Goal: Task Accomplishment & Management: Manage account settings

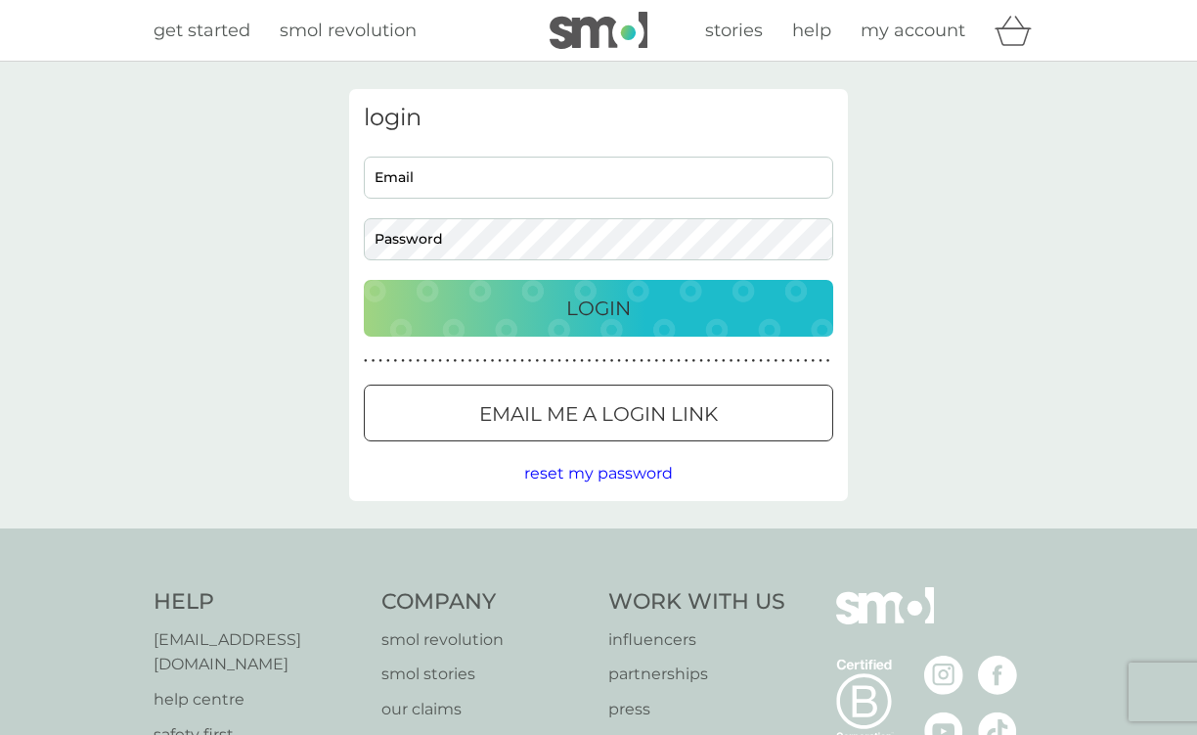
click at [477, 187] on input "Email" at bounding box center [598, 177] width 469 height 42
type input "[EMAIL_ADDRESS][DOMAIN_NAME]"
click at [546, 188] on input "[EMAIL_ADDRESS][DOMAIN_NAME]" at bounding box center [598, 177] width 469 height 42
click at [577, 476] on span "reset my password" at bounding box center [598, 473] width 149 height 19
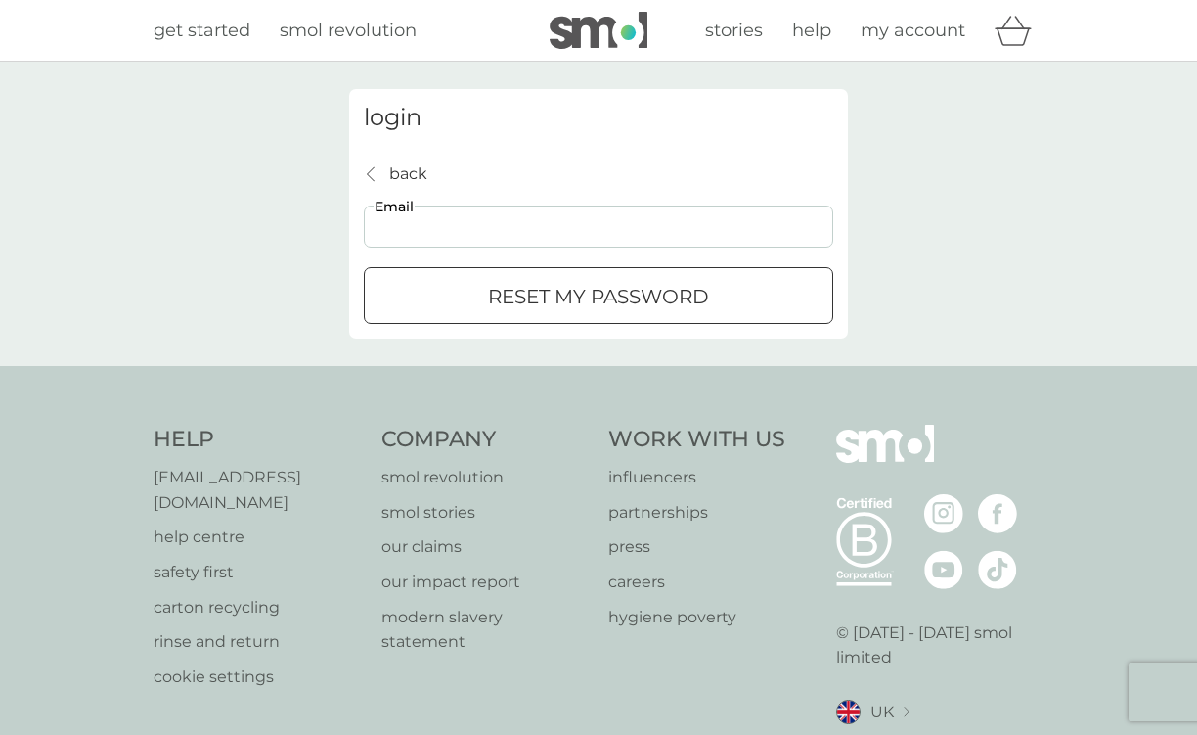
click at [524, 220] on input "Email" at bounding box center [598, 226] width 469 height 42
type input "[EMAIL_ADDRESS][DOMAIN_NAME]"
click at [622, 295] on div "submit" at bounding box center [622, 295] width 0 height 0
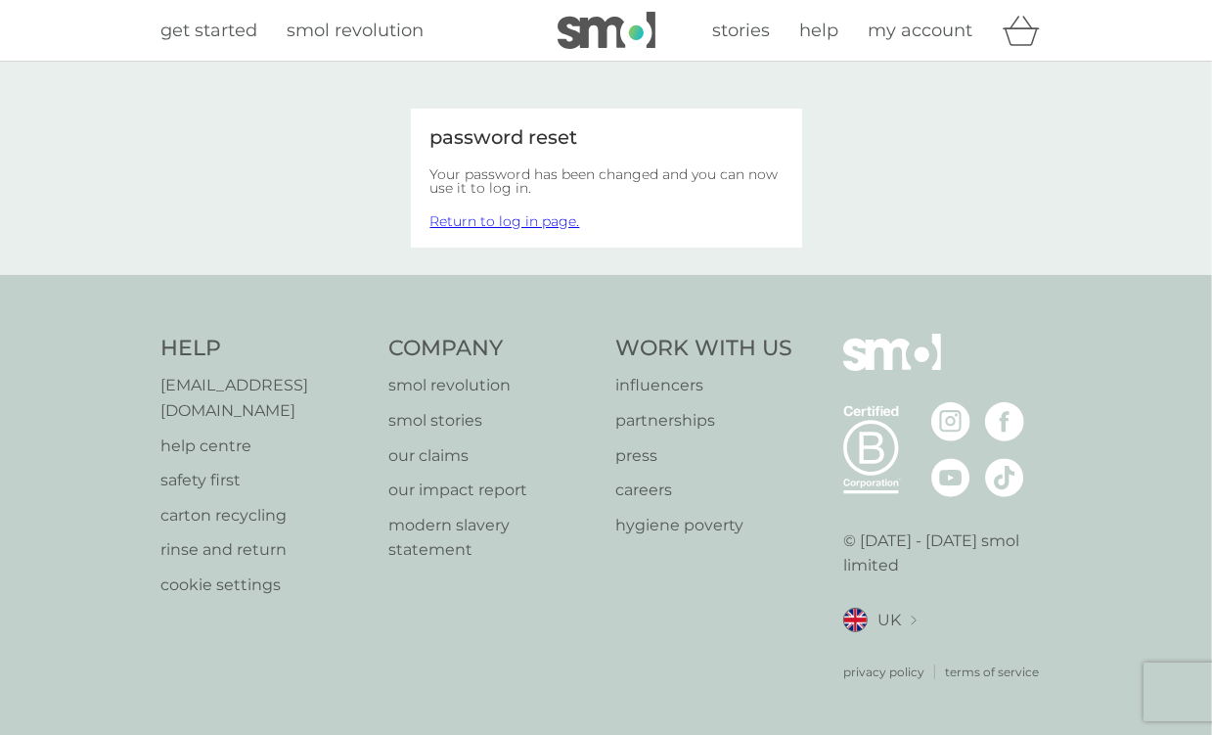
click at [903, 33] on span "my account" at bounding box center [921, 31] width 105 height 22
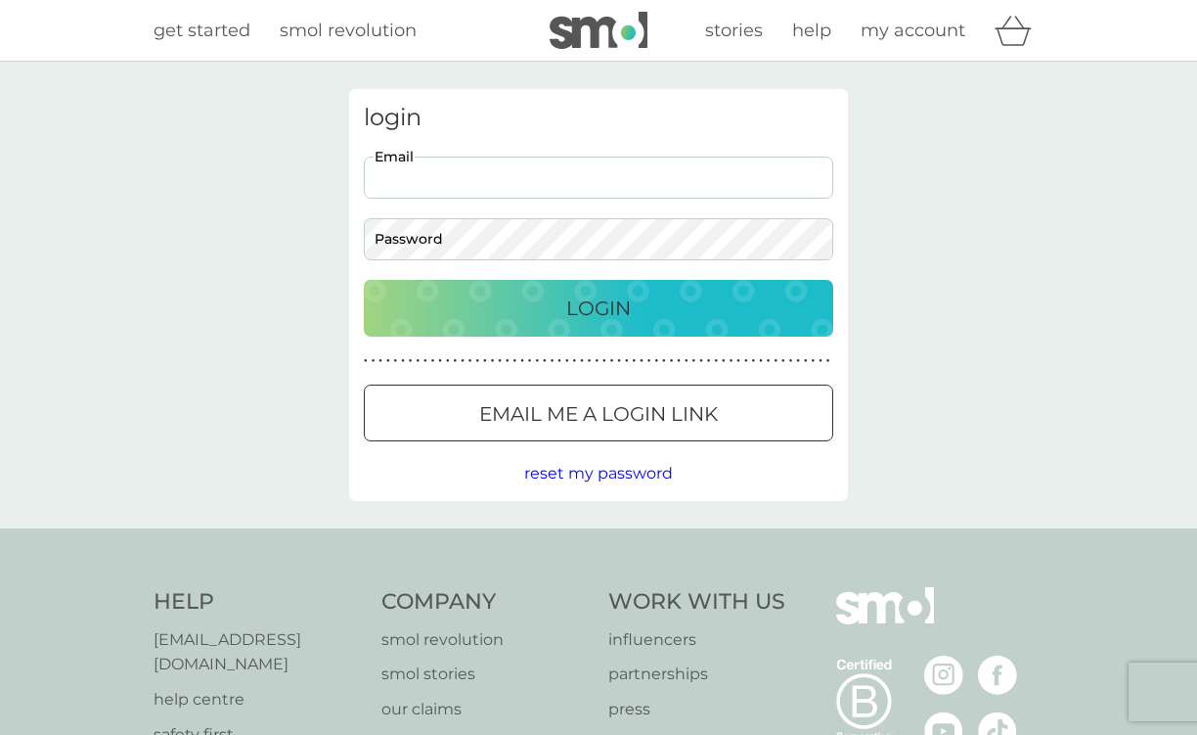
drag, startPoint x: 478, startPoint y: 167, endPoint x: 484, endPoint y: 180, distance: 14.0
click at [479, 170] on input "Email" at bounding box center [598, 177] width 469 height 42
type input "[EMAIL_ADDRESS][DOMAIN_NAME]"
click at [364, 280] on button "Login" at bounding box center [598, 308] width 469 height 57
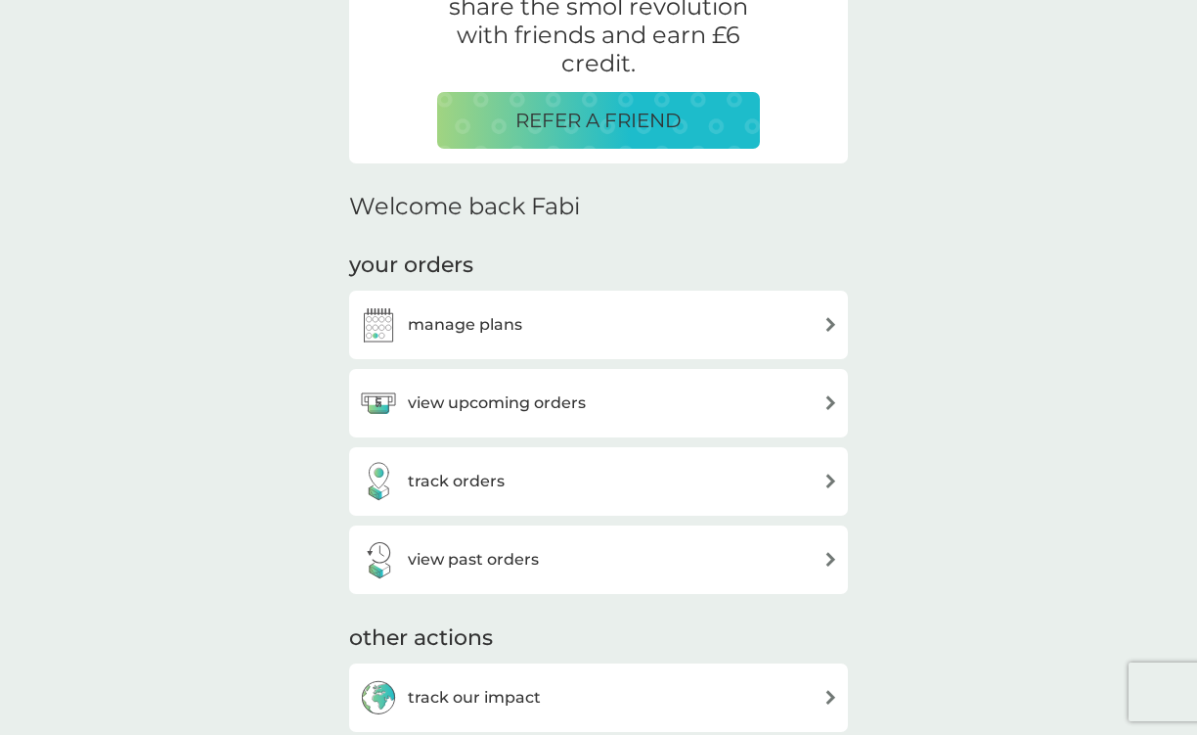
scroll to position [489, 0]
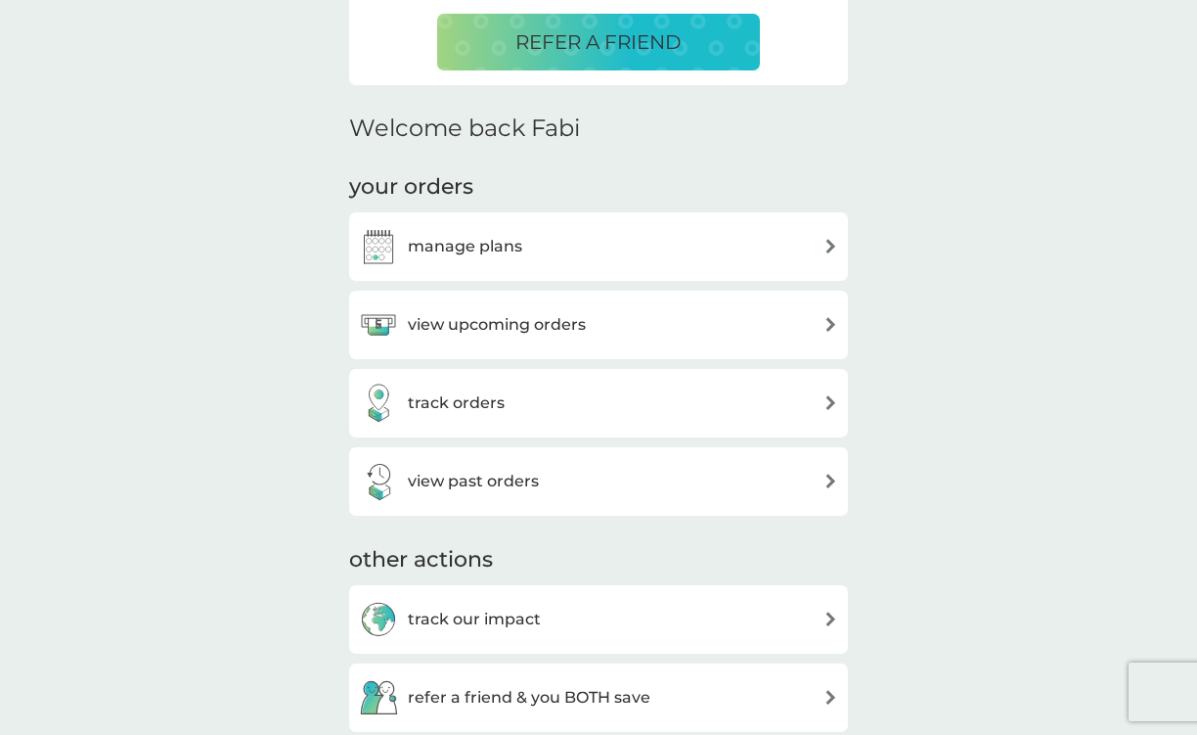
click at [575, 334] on h3 "view upcoming orders" at bounding box center [497, 324] width 178 height 25
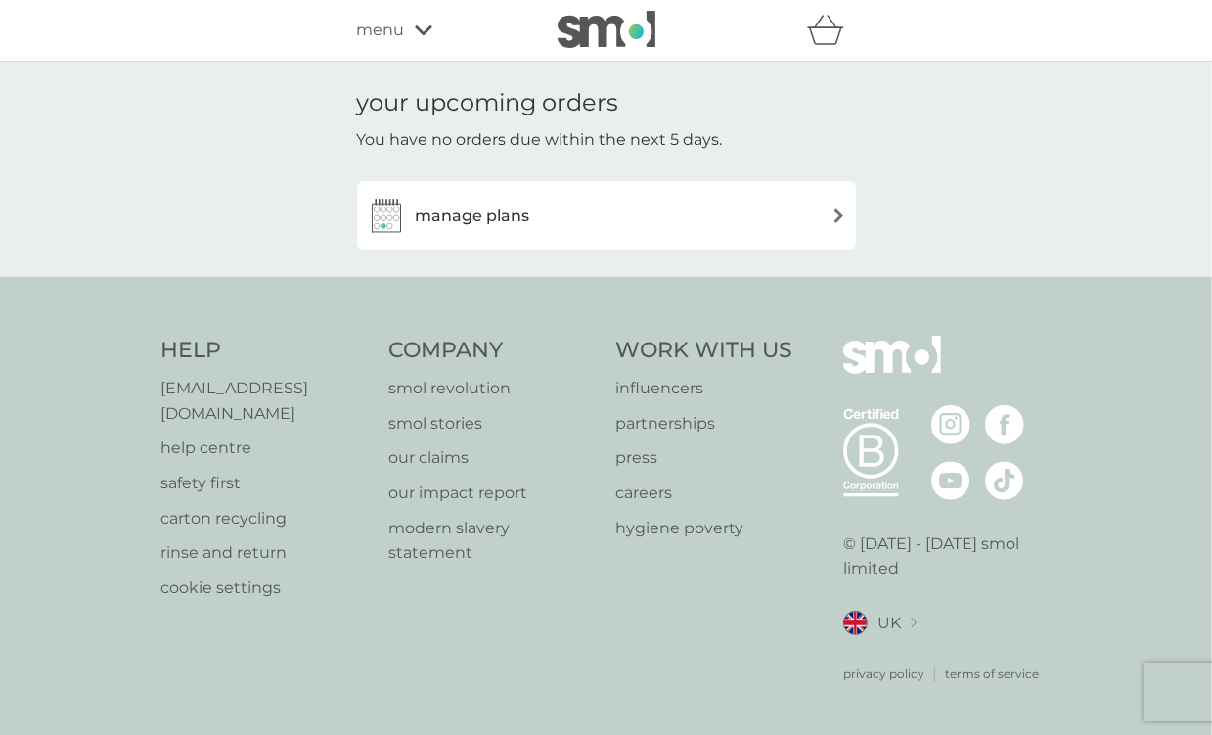
click at [829, 214] on div "manage plans" at bounding box center [606, 215] width 479 height 39
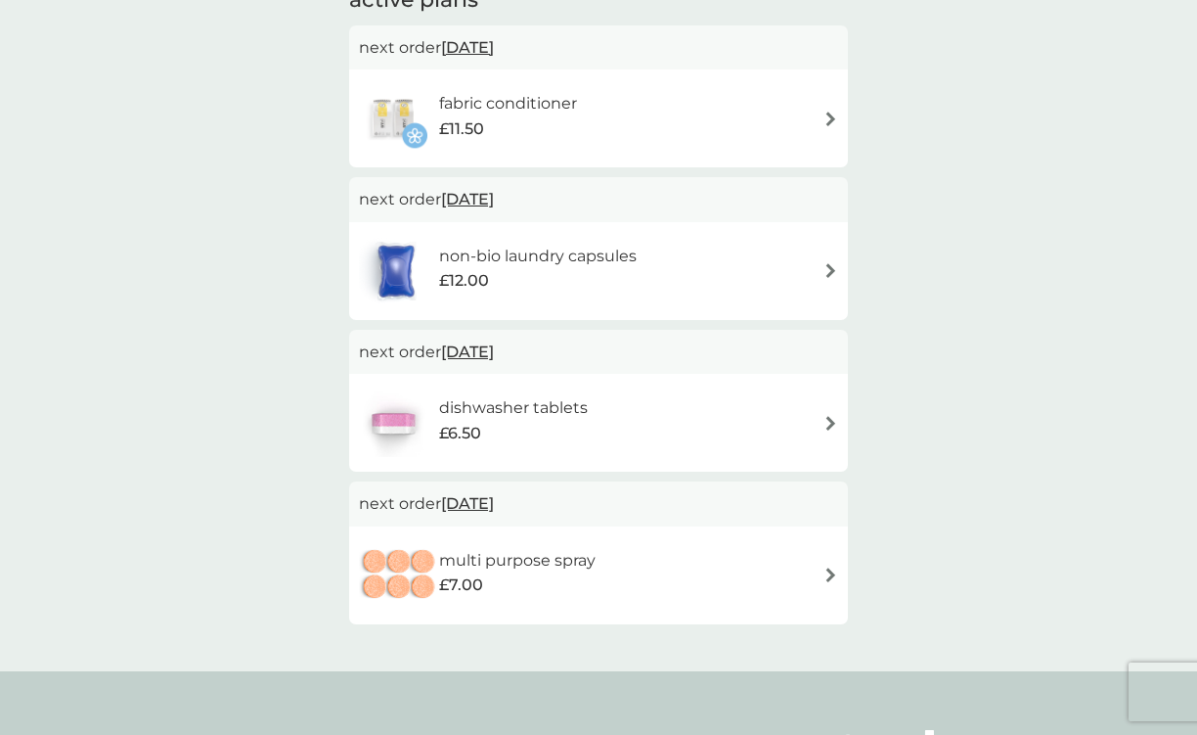
scroll to position [196, 0]
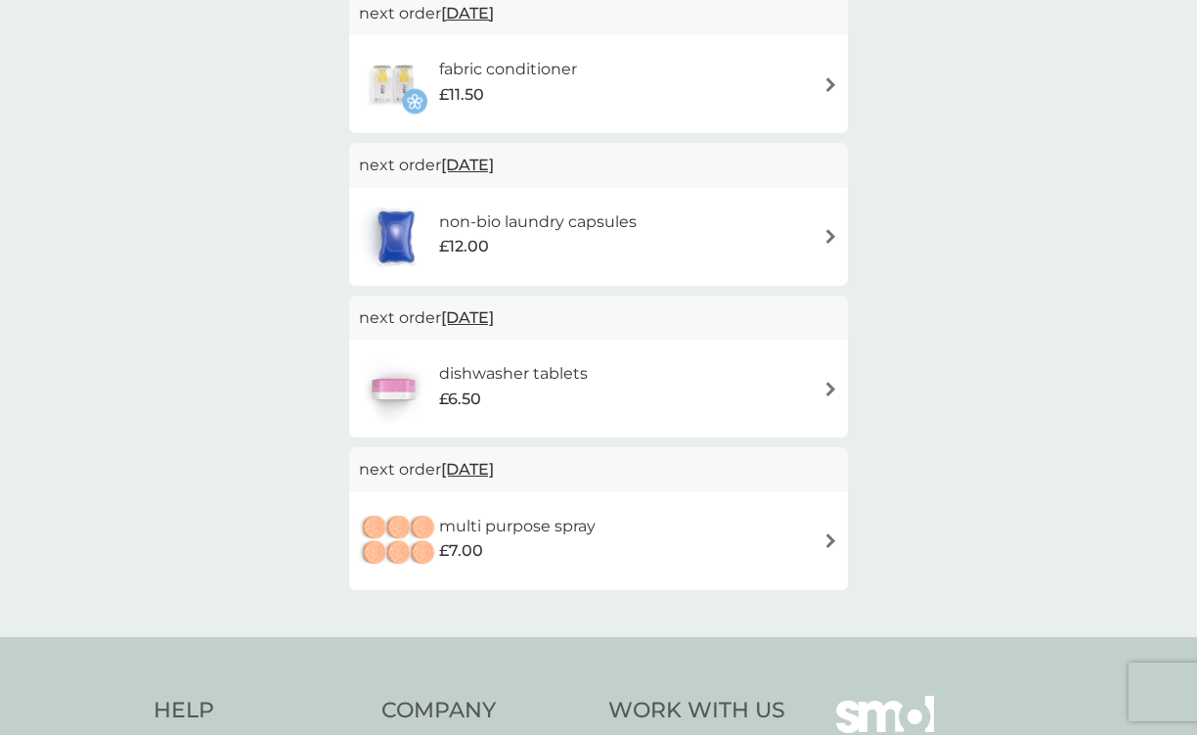
click at [494, 164] on span "15 Dec 2025" at bounding box center [467, 165] width 53 height 38
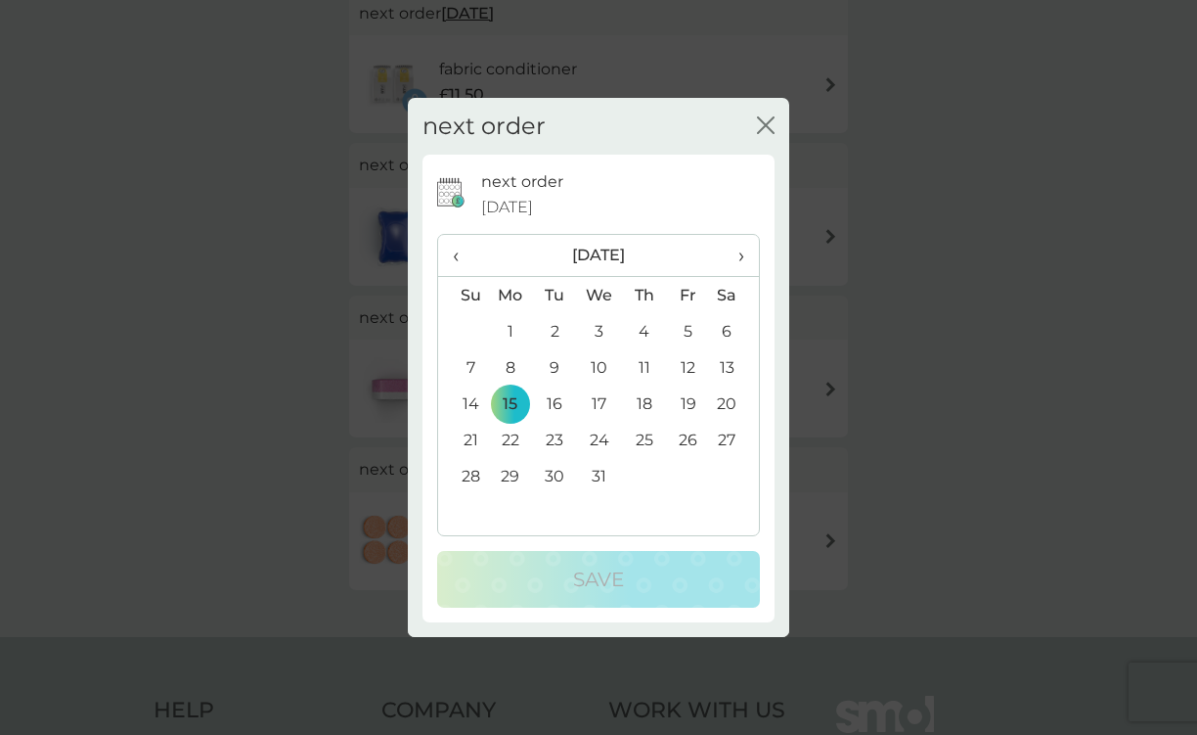
click at [742, 253] on span "›" at bounding box center [735, 255] width 20 height 41
click at [761, 124] on icon "close" at bounding box center [766, 125] width 18 height 18
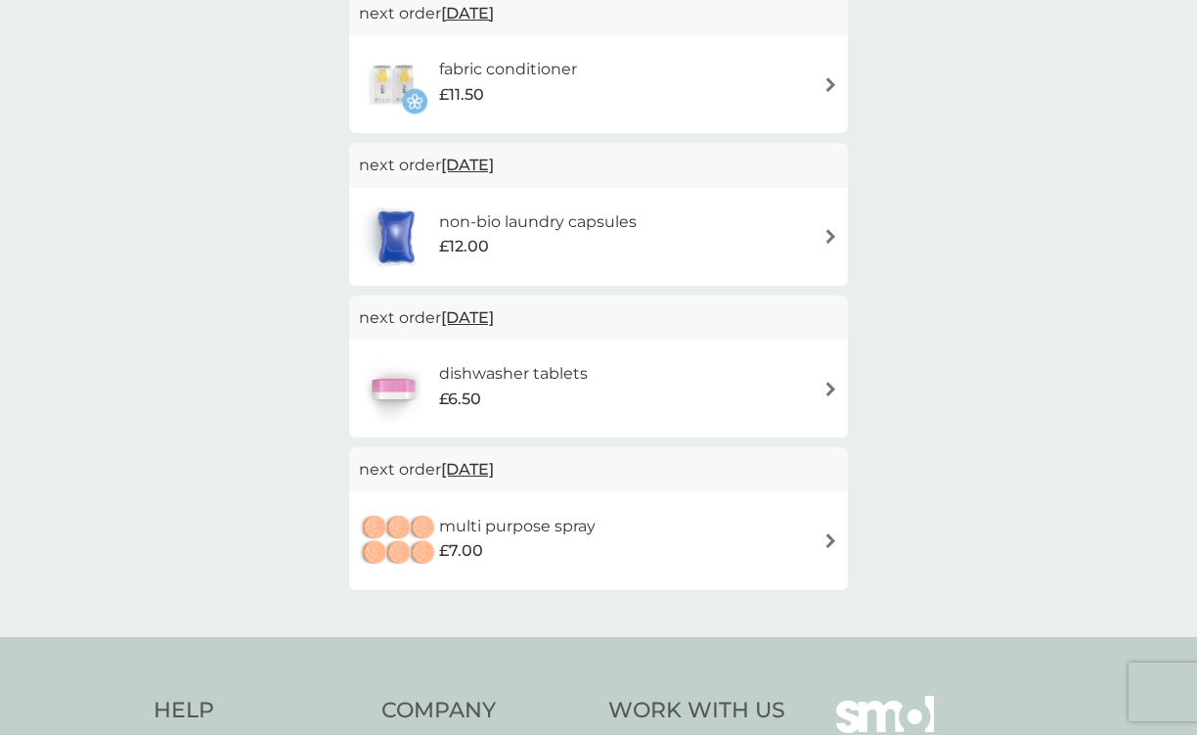
click at [830, 237] on img at bounding box center [831, 236] width 15 height 15
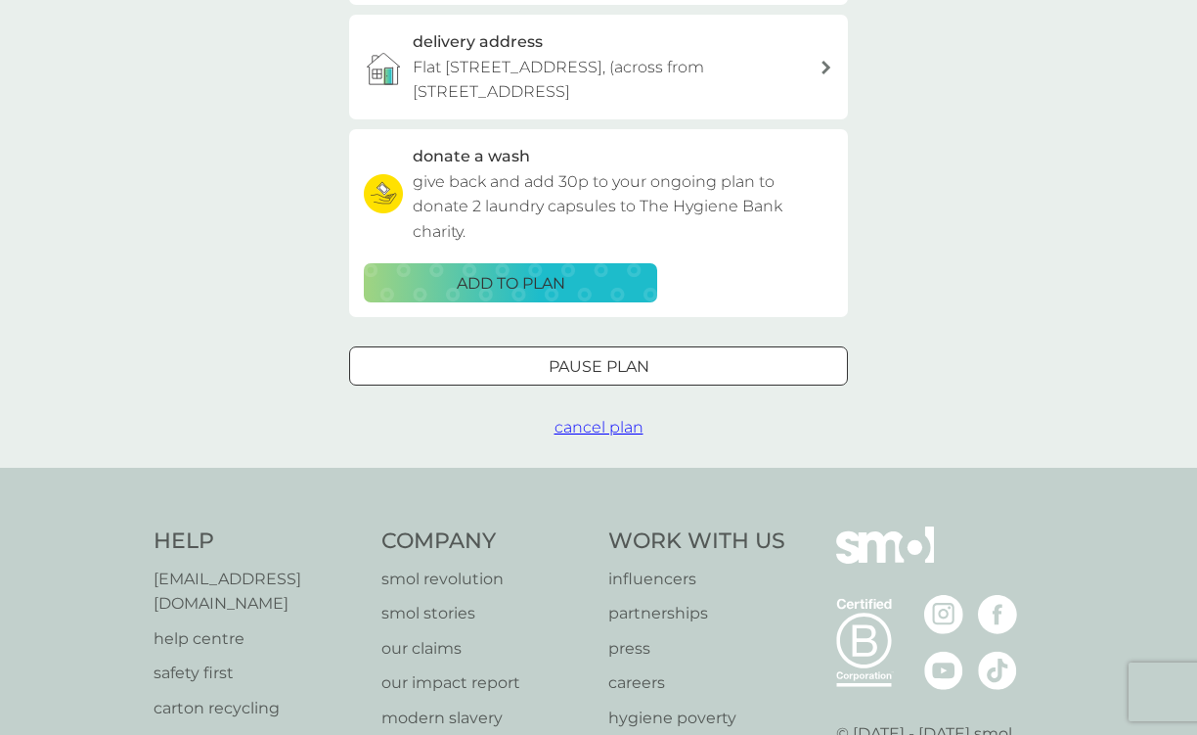
scroll to position [587, 0]
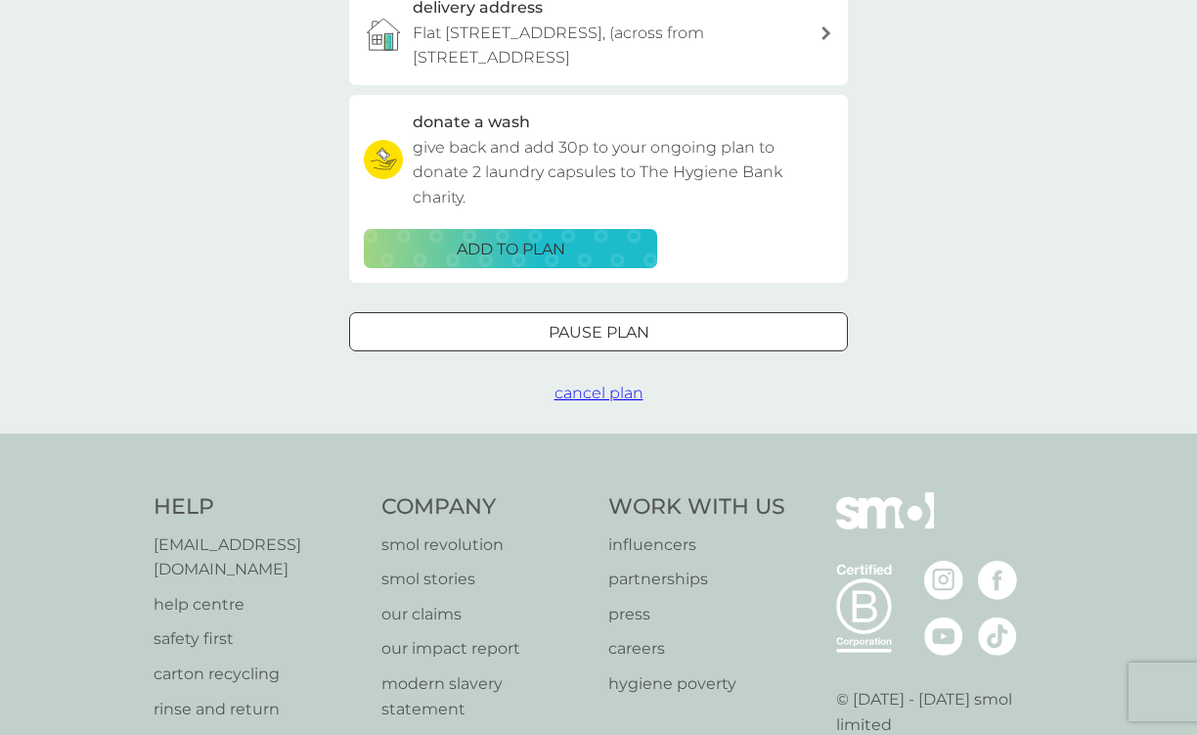
click at [599, 393] on span "cancel plan" at bounding box center [599, 392] width 89 height 19
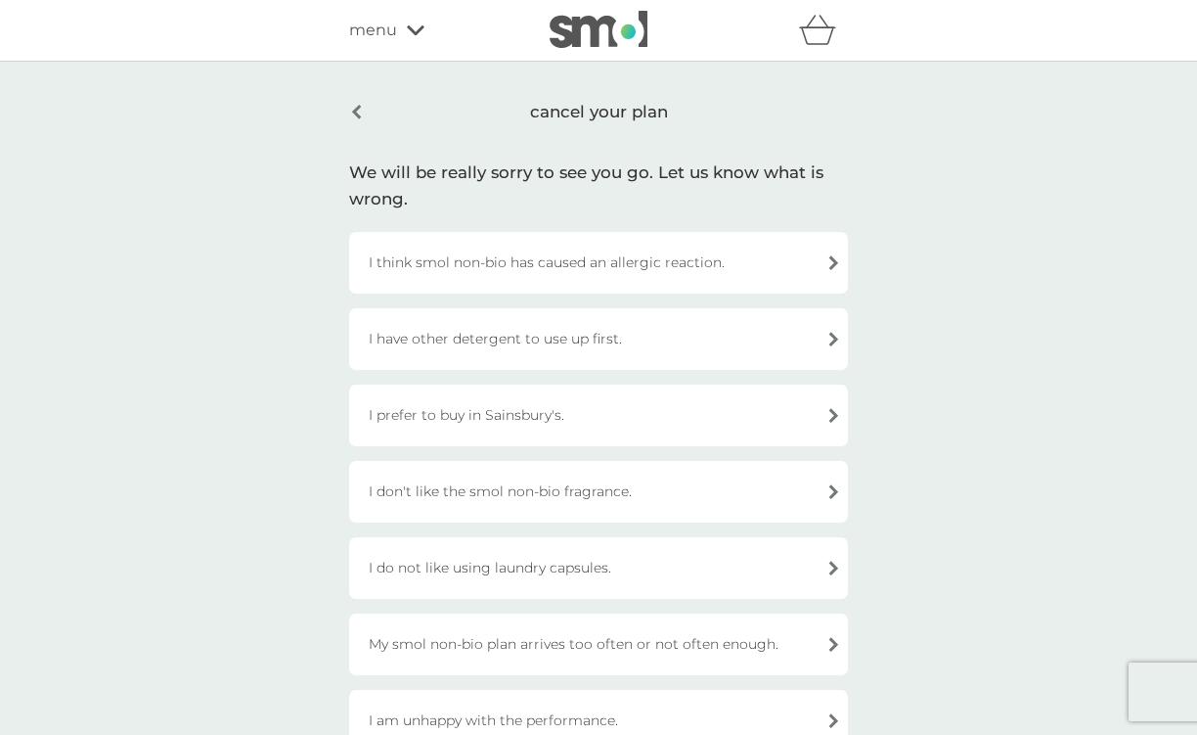
click at [766, 340] on div "I have other detergent to use up first." at bounding box center [598, 339] width 499 height 62
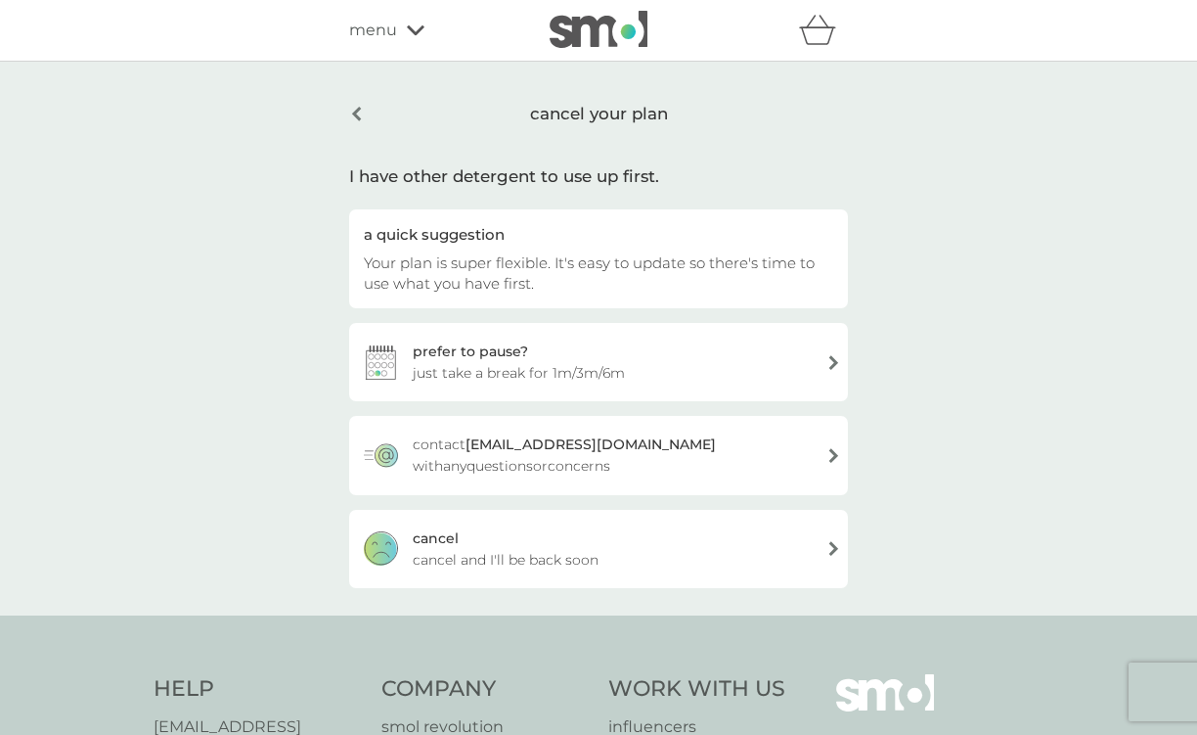
click at [602, 557] on div "cancel cancel and I'll be back soon" at bounding box center [598, 549] width 499 height 78
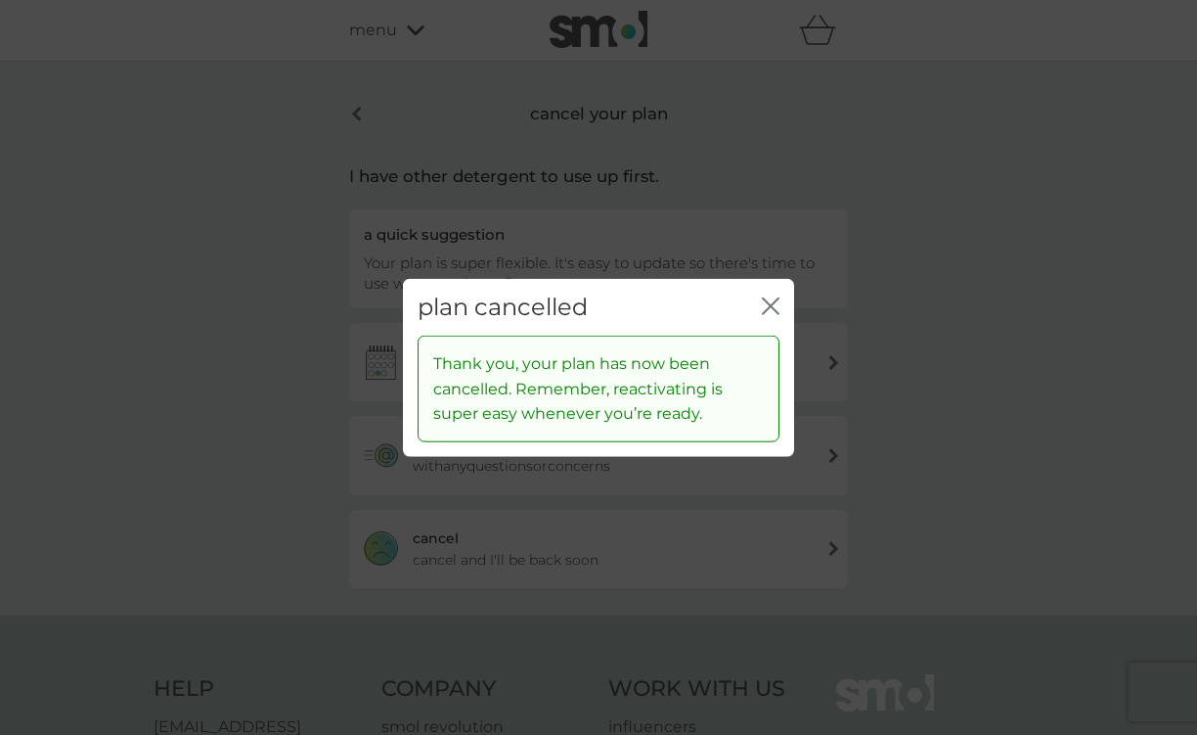
click at [771, 306] on icon "close" at bounding box center [775, 305] width 8 height 16
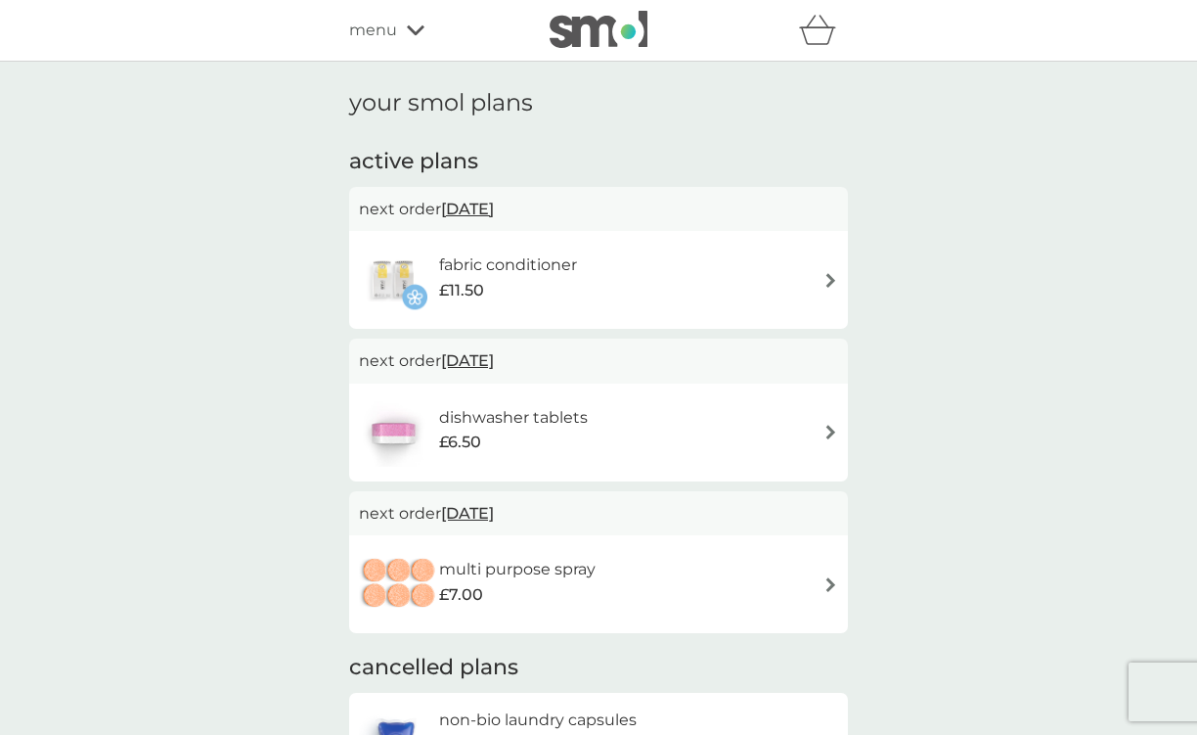
click at [383, 32] on span "menu" at bounding box center [373, 30] width 48 height 25
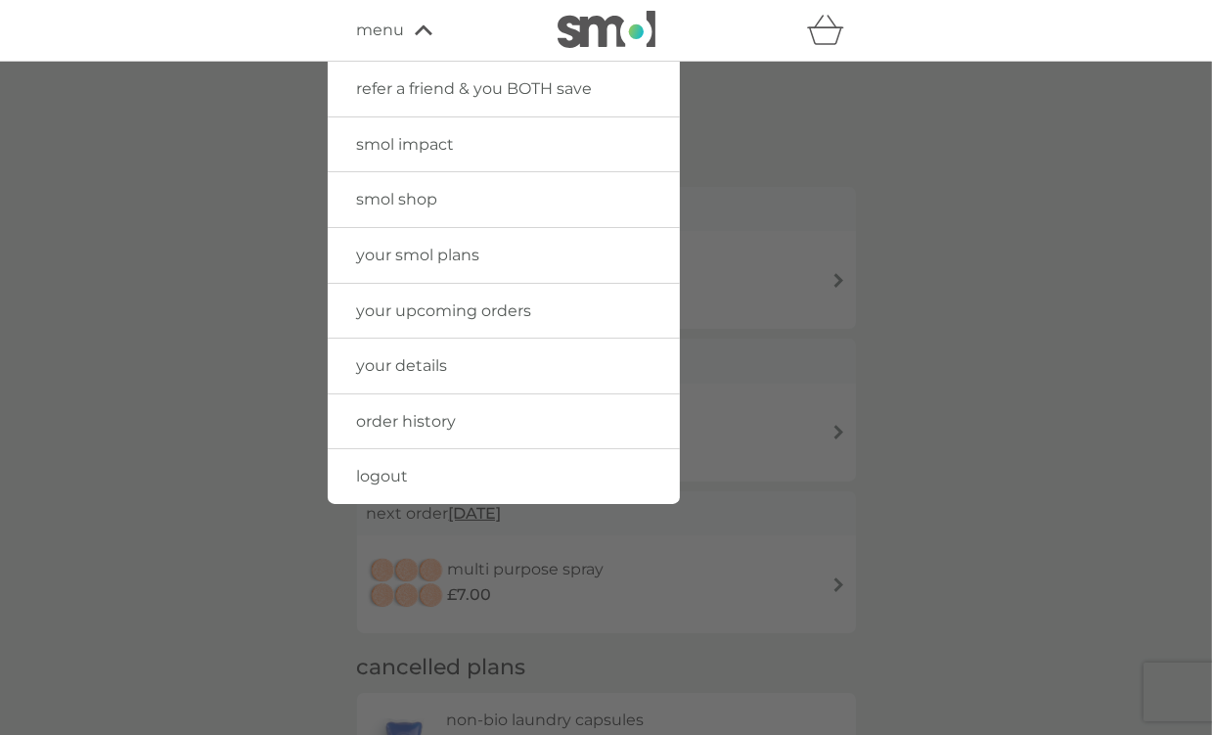
click at [591, 39] on img at bounding box center [606, 29] width 98 height 37
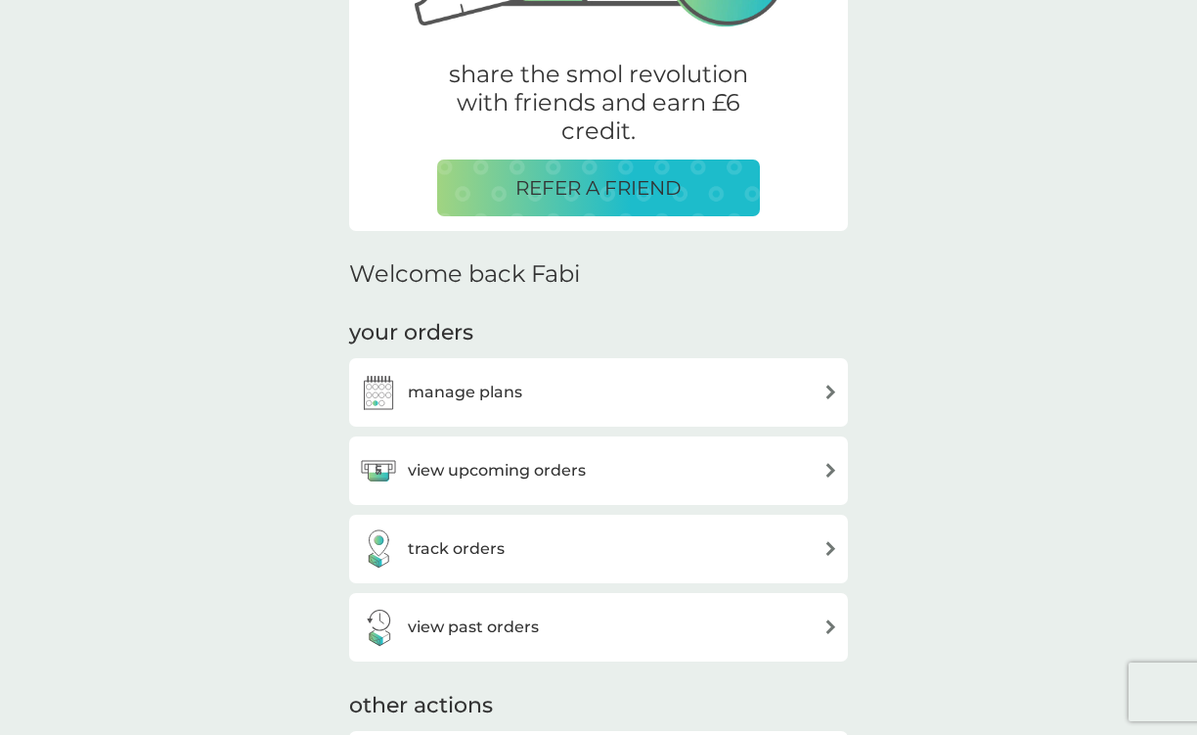
scroll to position [391, 0]
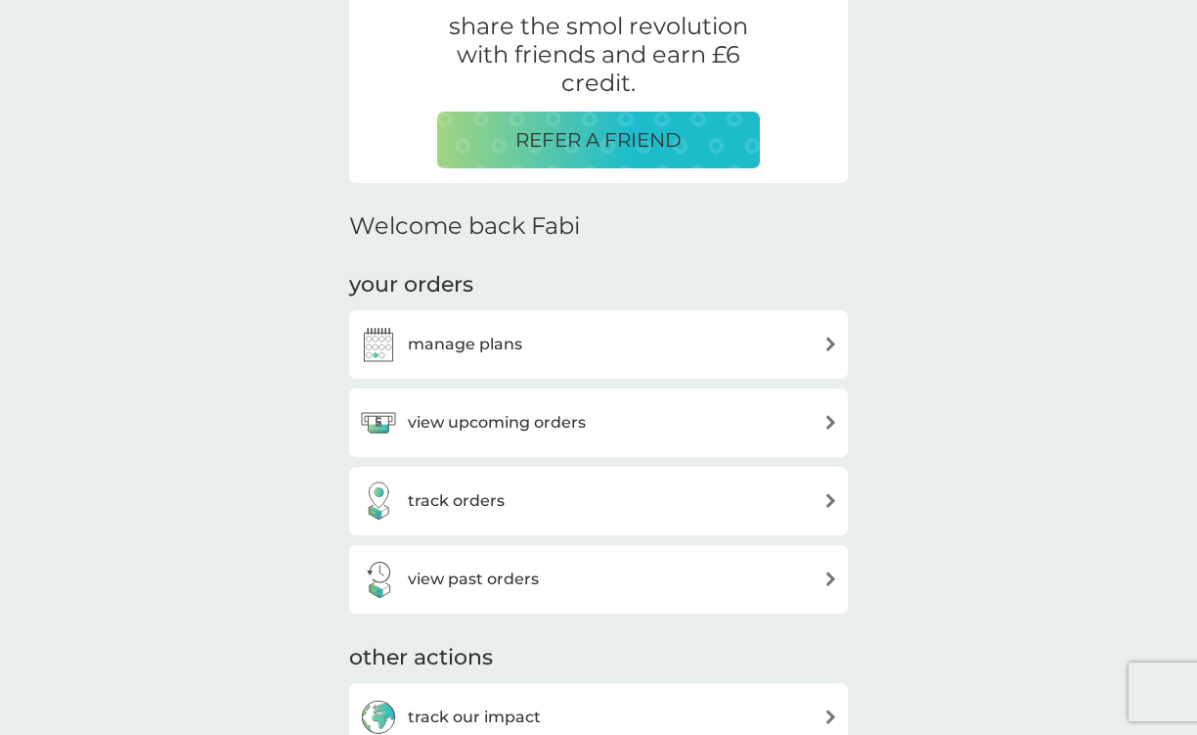
click at [514, 414] on h3 "view upcoming orders" at bounding box center [497, 422] width 178 height 25
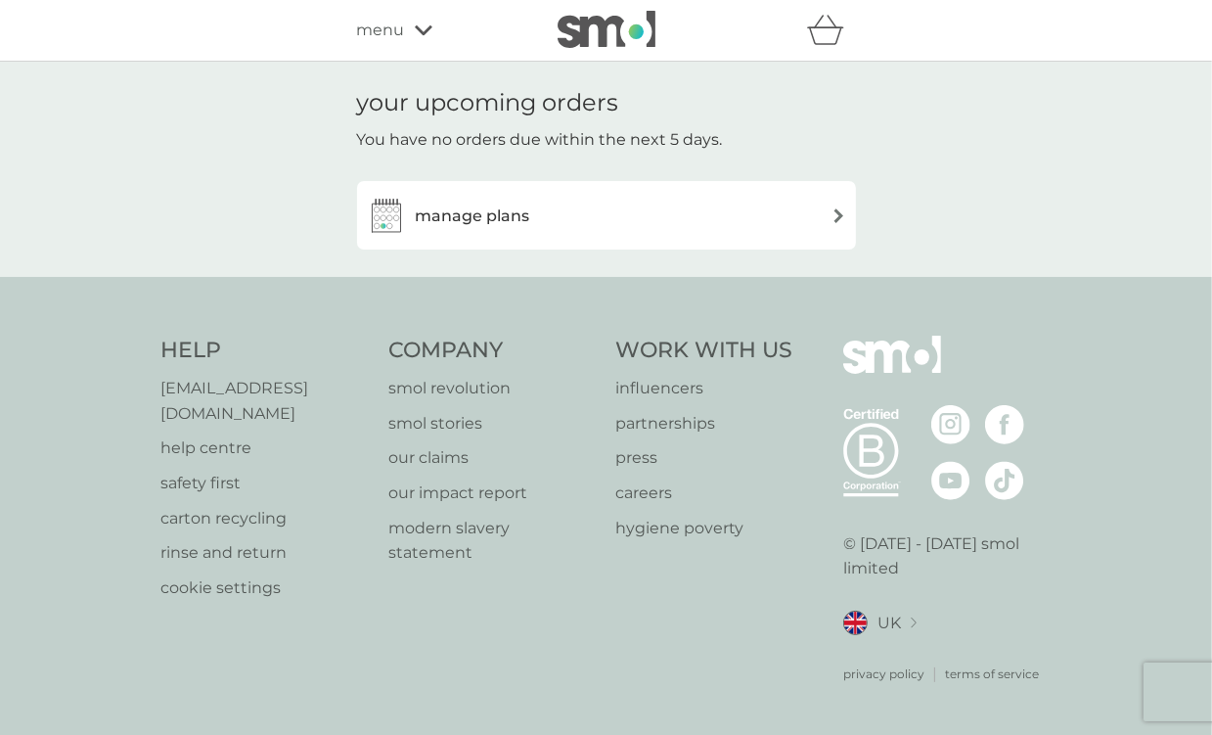
click at [764, 218] on div "manage plans" at bounding box center [606, 215] width 479 height 39
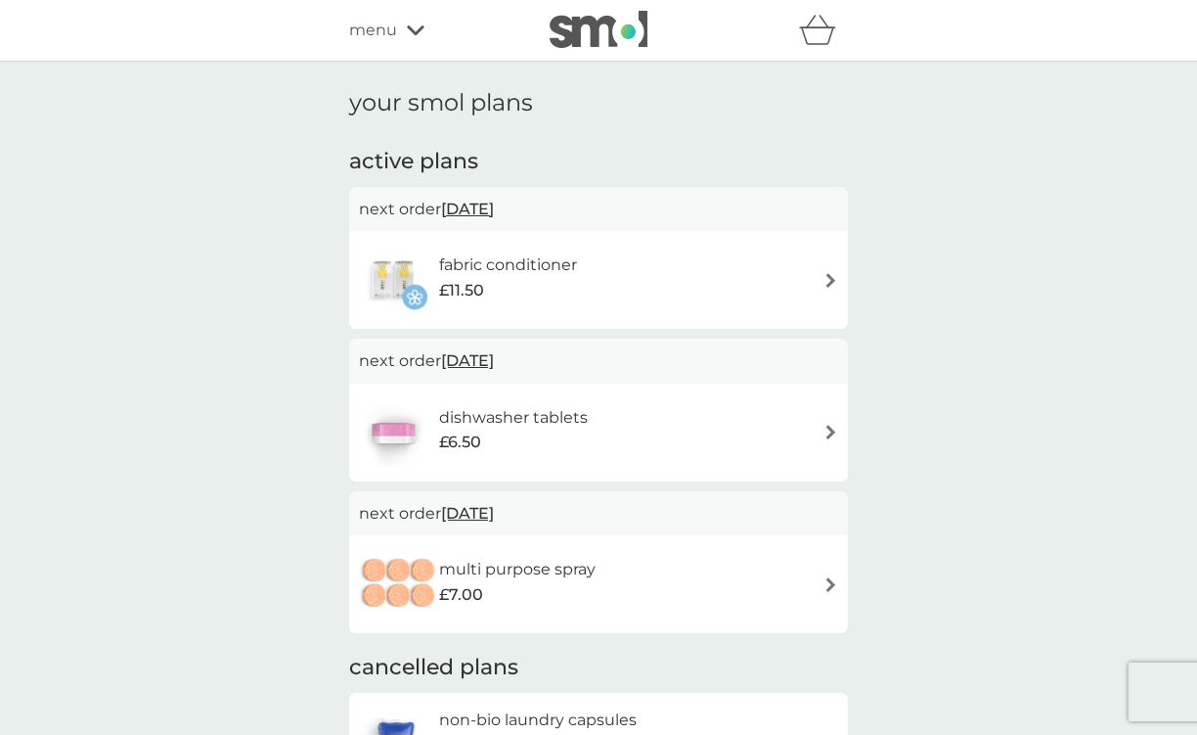
click at [829, 277] on img at bounding box center [831, 280] width 15 height 15
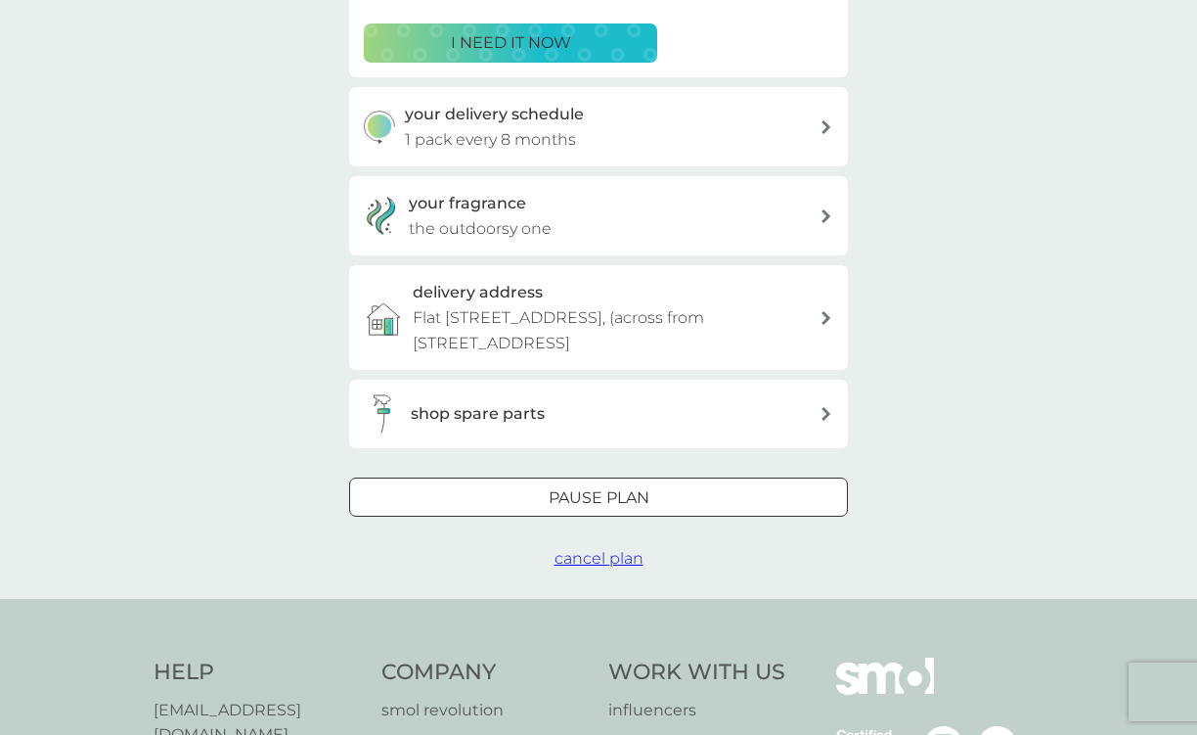
scroll to position [587, 0]
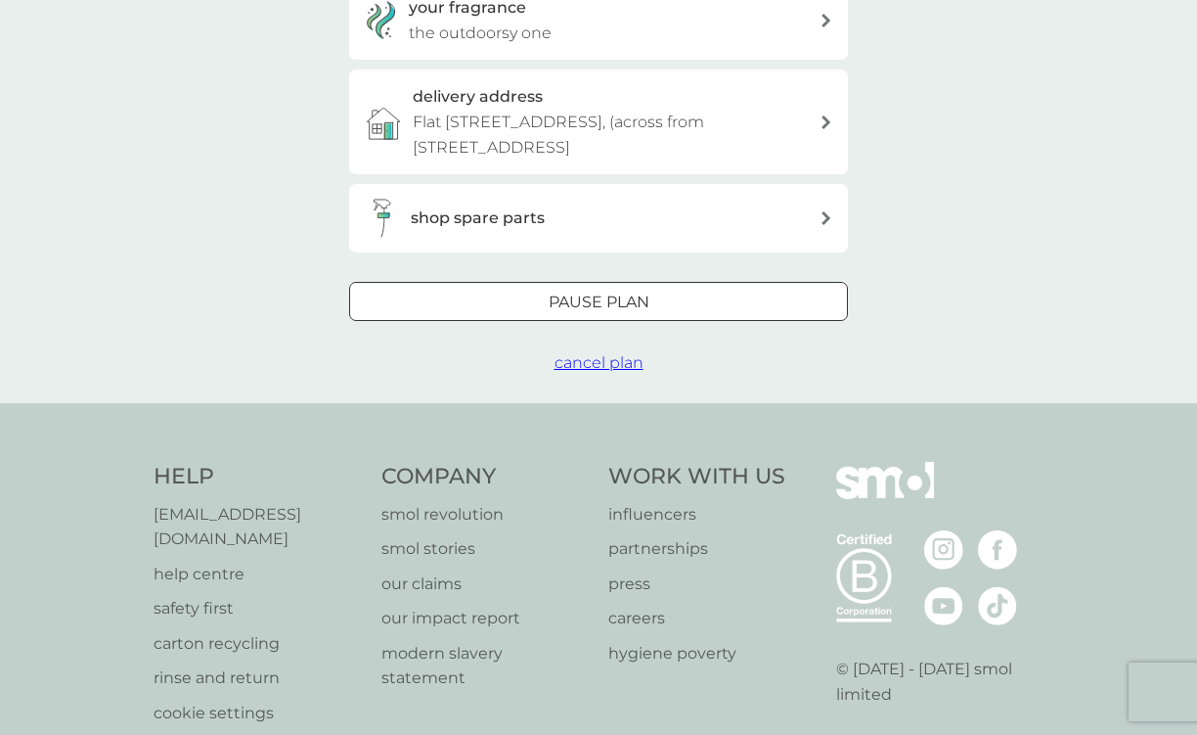
click at [596, 367] on span "cancel plan" at bounding box center [599, 362] width 89 height 19
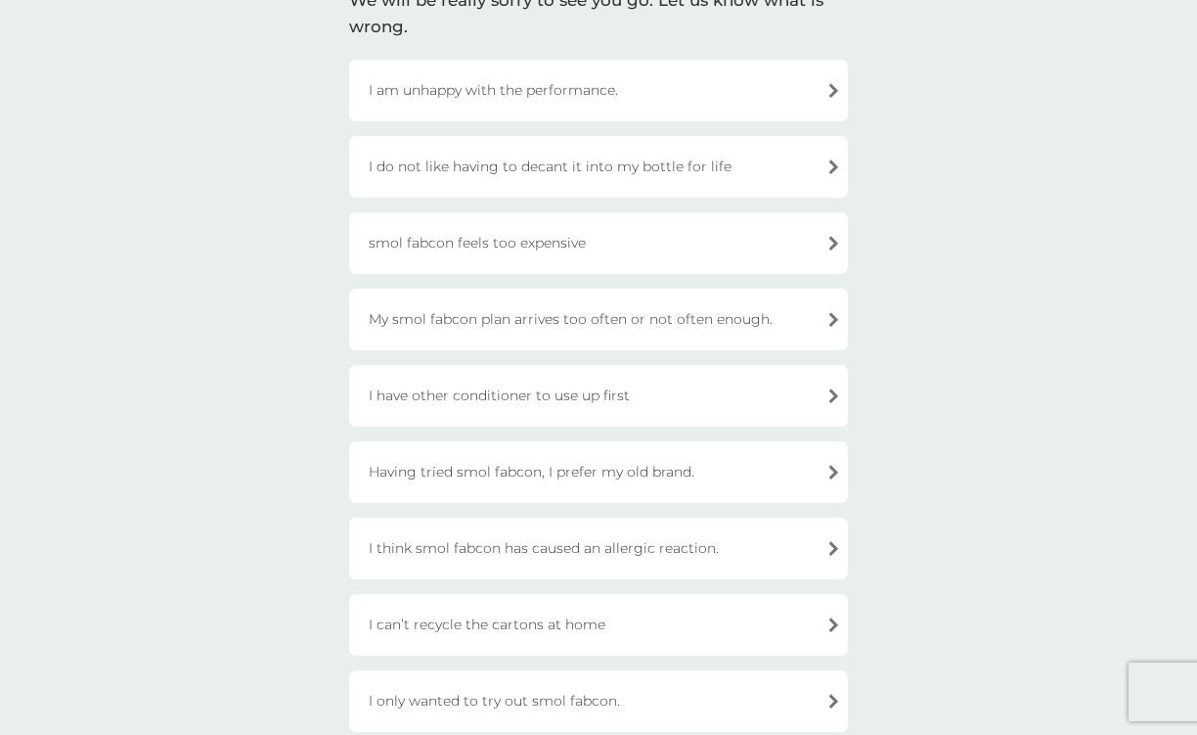
scroll to position [196, 0]
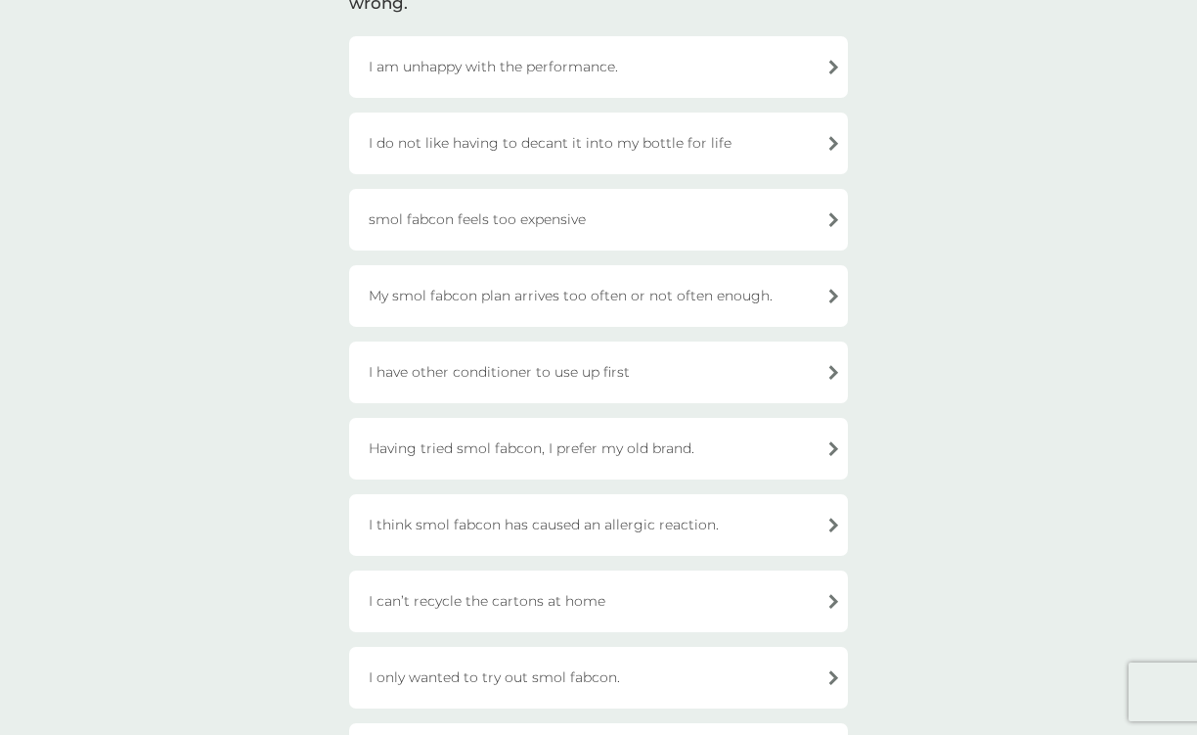
click at [768, 381] on div "I have other conditioner to use up first" at bounding box center [598, 372] width 499 height 62
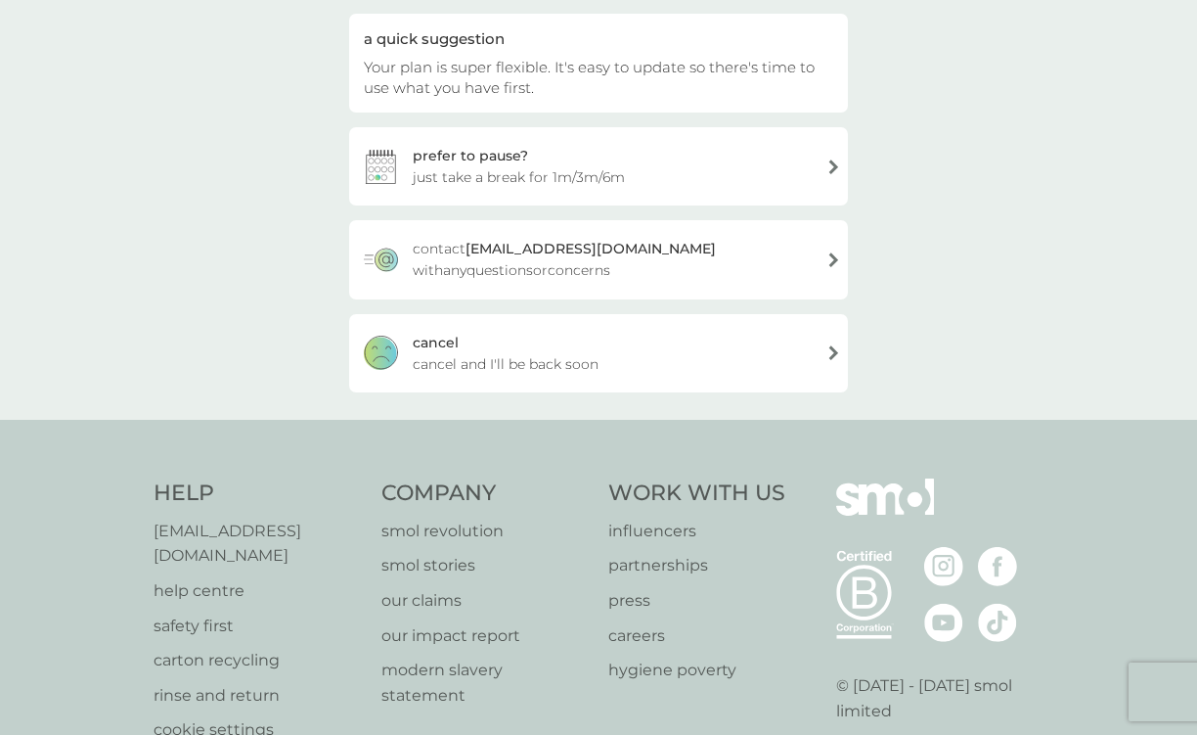
click at [534, 345] on div "cancel cancel and I'll be back soon" at bounding box center [598, 353] width 499 height 78
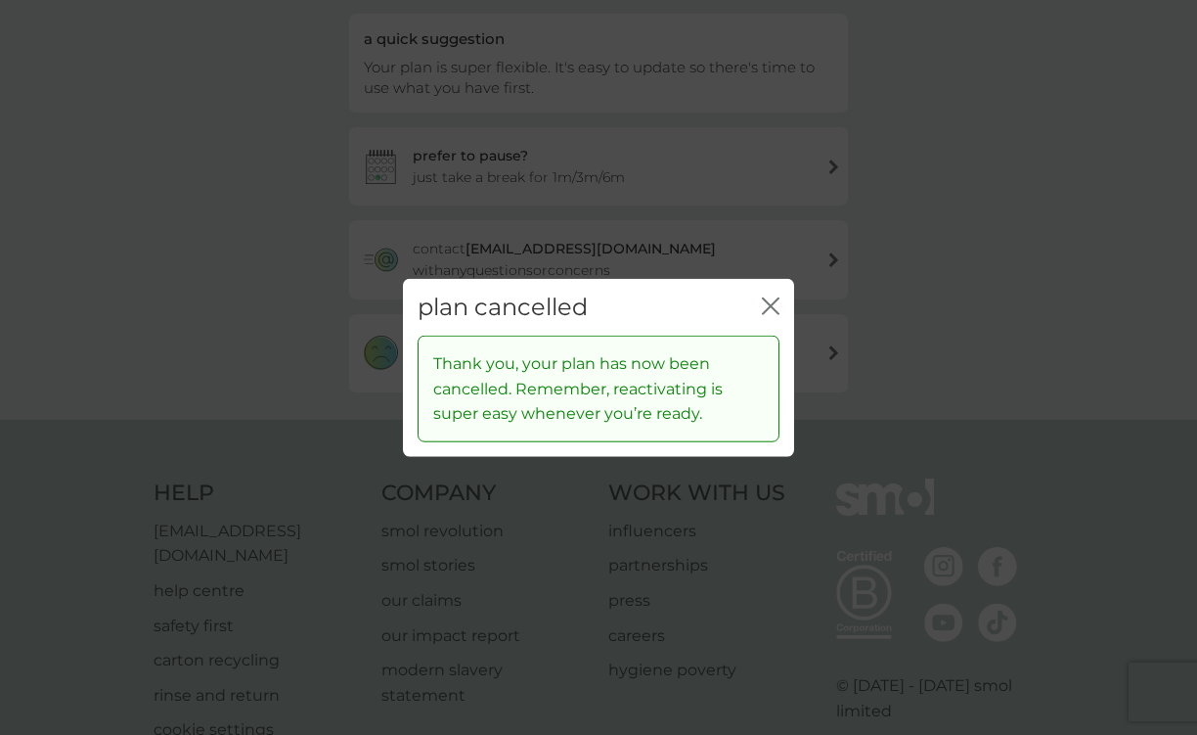
click at [767, 303] on icon "close" at bounding box center [767, 305] width 8 height 16
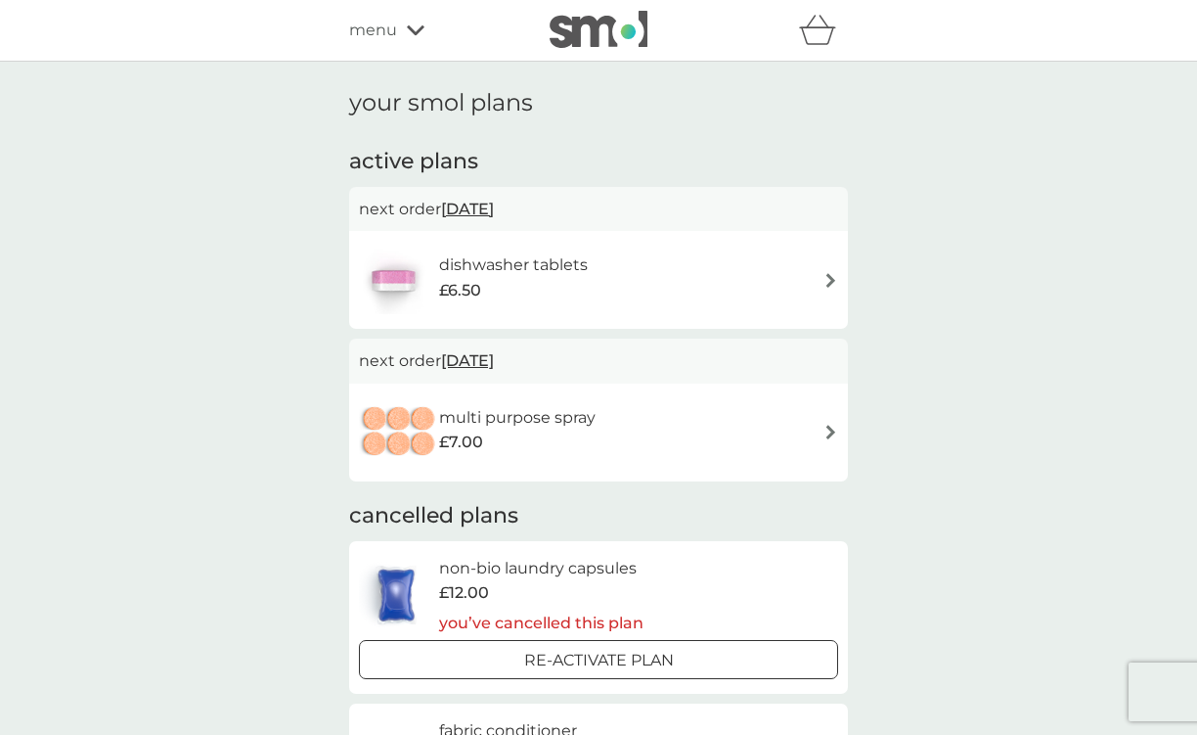
click at [564, 261] on h6 "dishwasher tablets" at bounding box center [513, 264] width 149 height 25
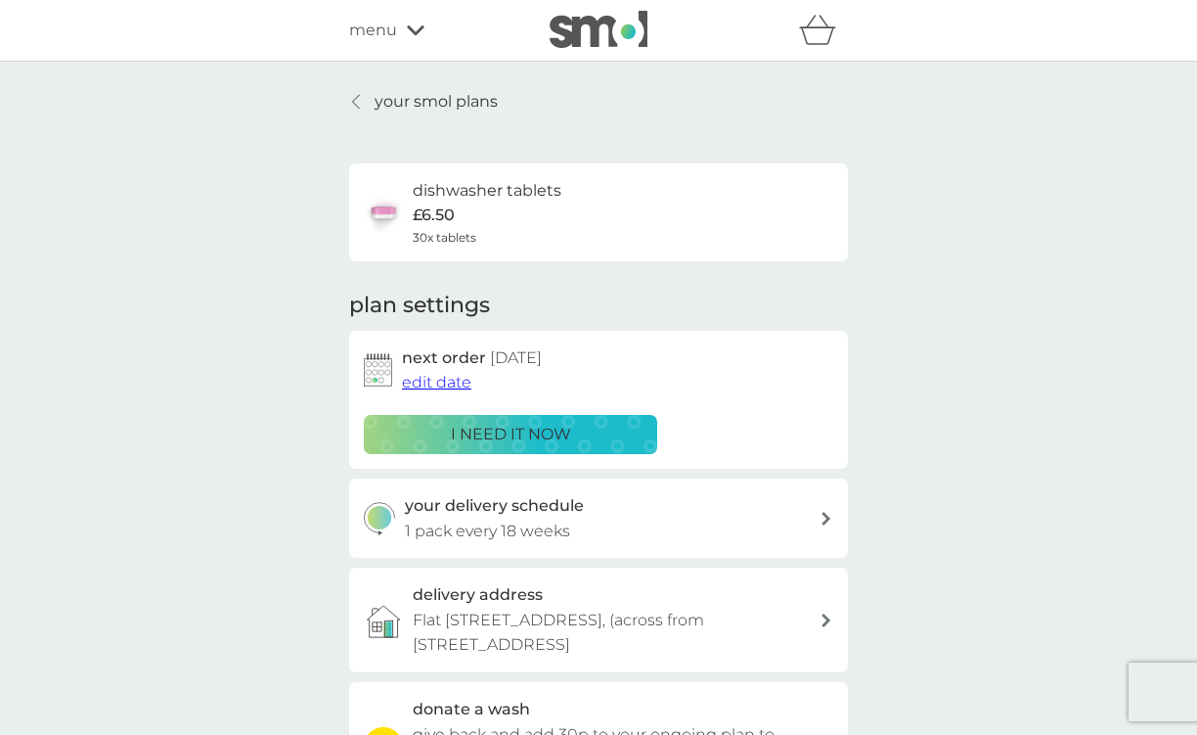
click at [429, 382] on span "edit date" at bounding box center [436, 382] width 69 height 19
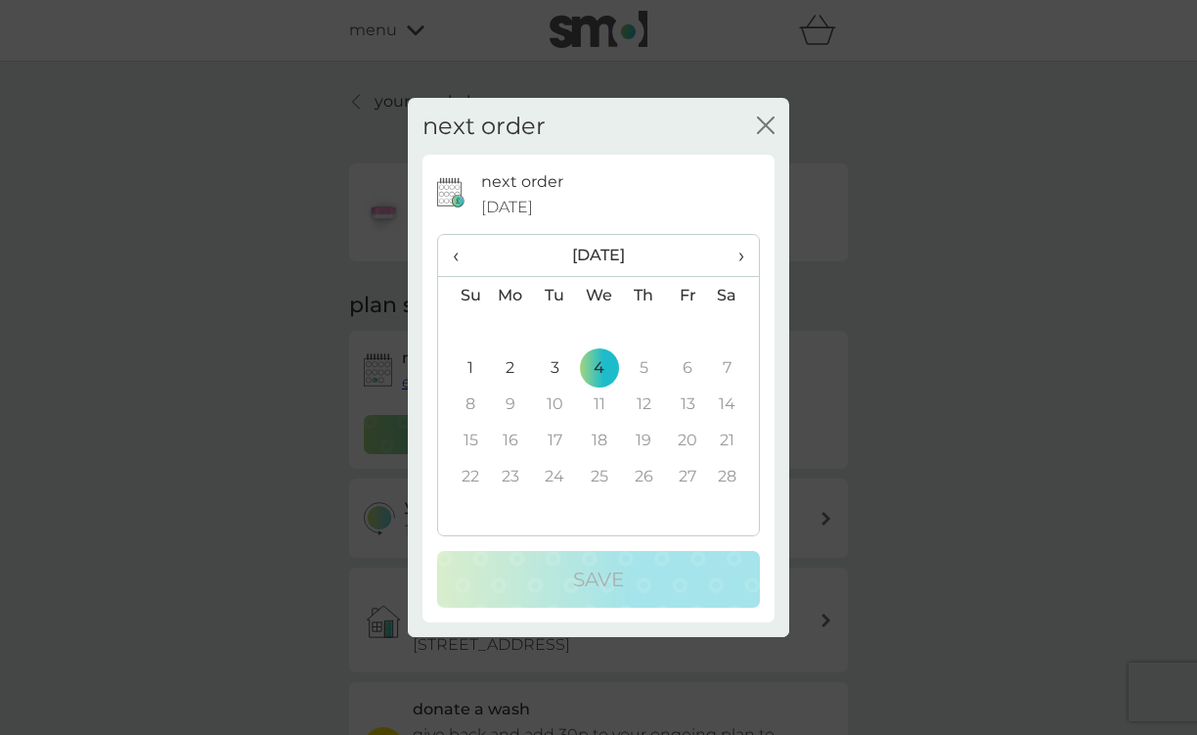
click at [765, 124] on icon "close" at bounding box center [762, 125] width 8 height 16
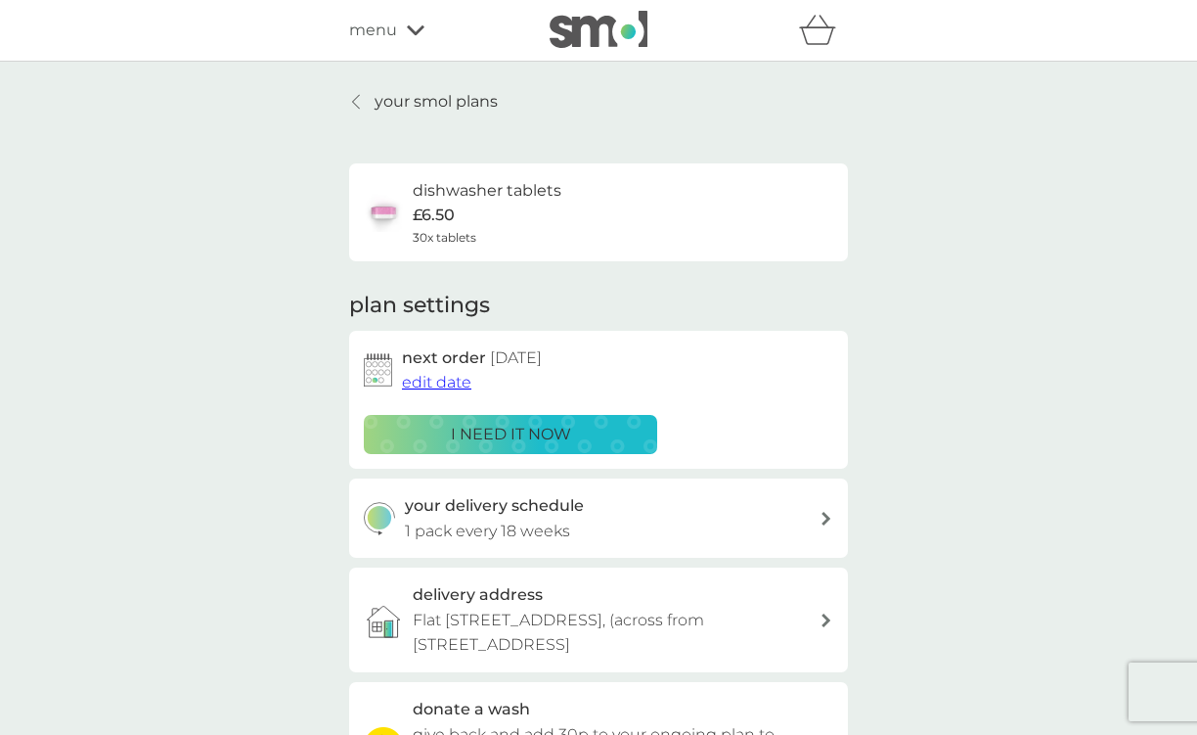
click at [355, 107] on icon at bounding box center [356, 102] width 8 height 16
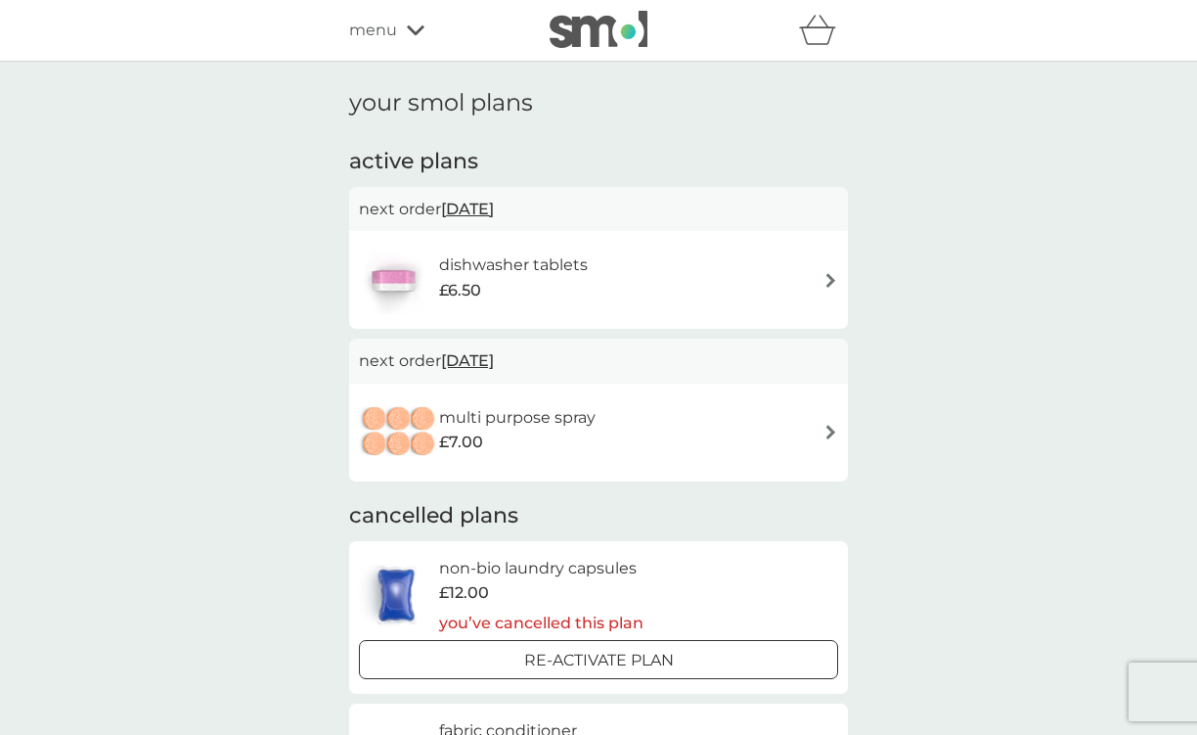
click at [494, 210] on span "4 Feb 2026" at bounding box center [467, 209] width 53 height 38
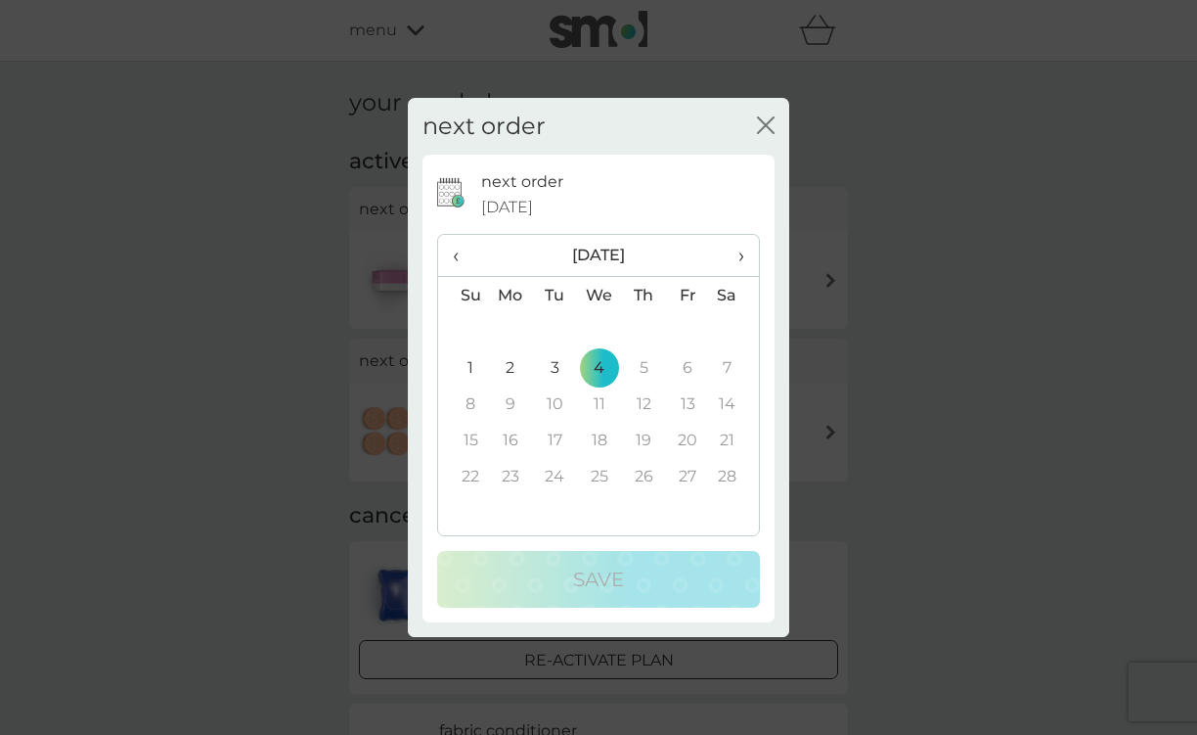
click at [743, 259] on span "›" at bounding box center [735, 255] width 20 height 41
click at [688, 367] on td "6" at bounding box center [688, 367] width 44 height 36
click at [591, 259] on th "March 2026" at bounding box center [599, 256] width 222 height 42
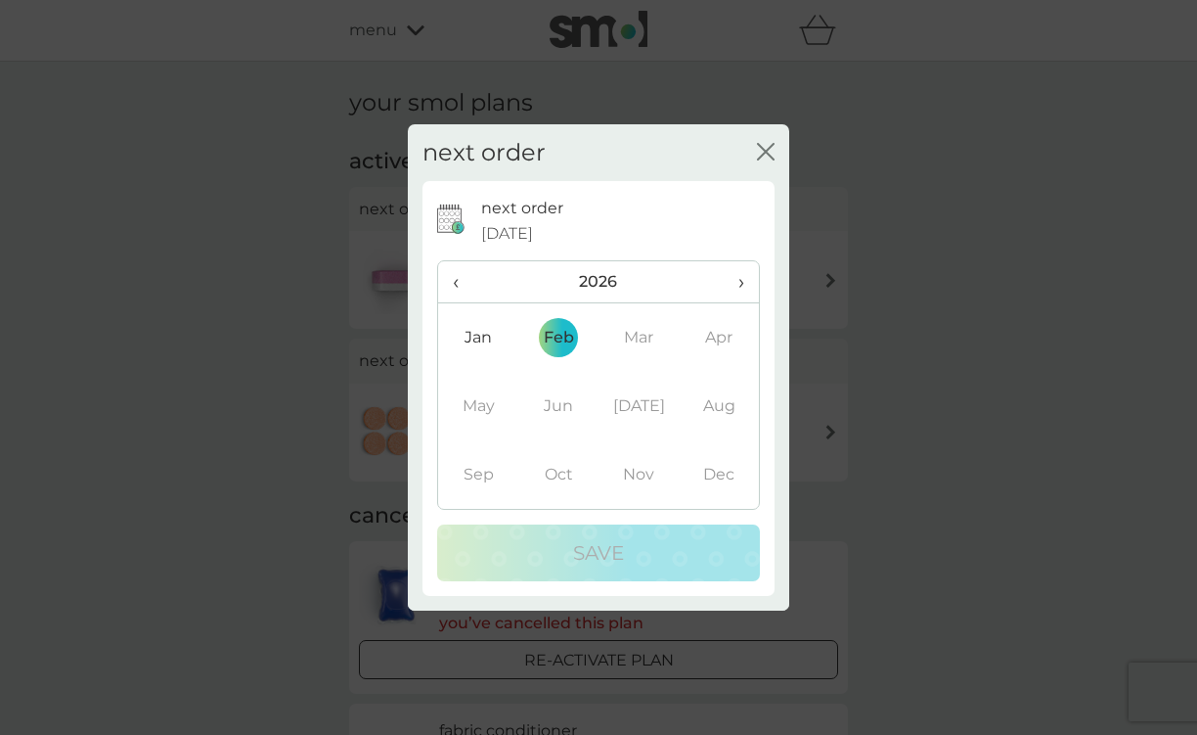
click at [637, 337] on td "Mar" at bounding box center [639, 337] width 80 height 68
click at [455, 281] on span "‹" at bounding box center [464, 281] width 22 height 41
click at [768, 147] on icon "close" at bounding box center [766, 152] width 18 height 18
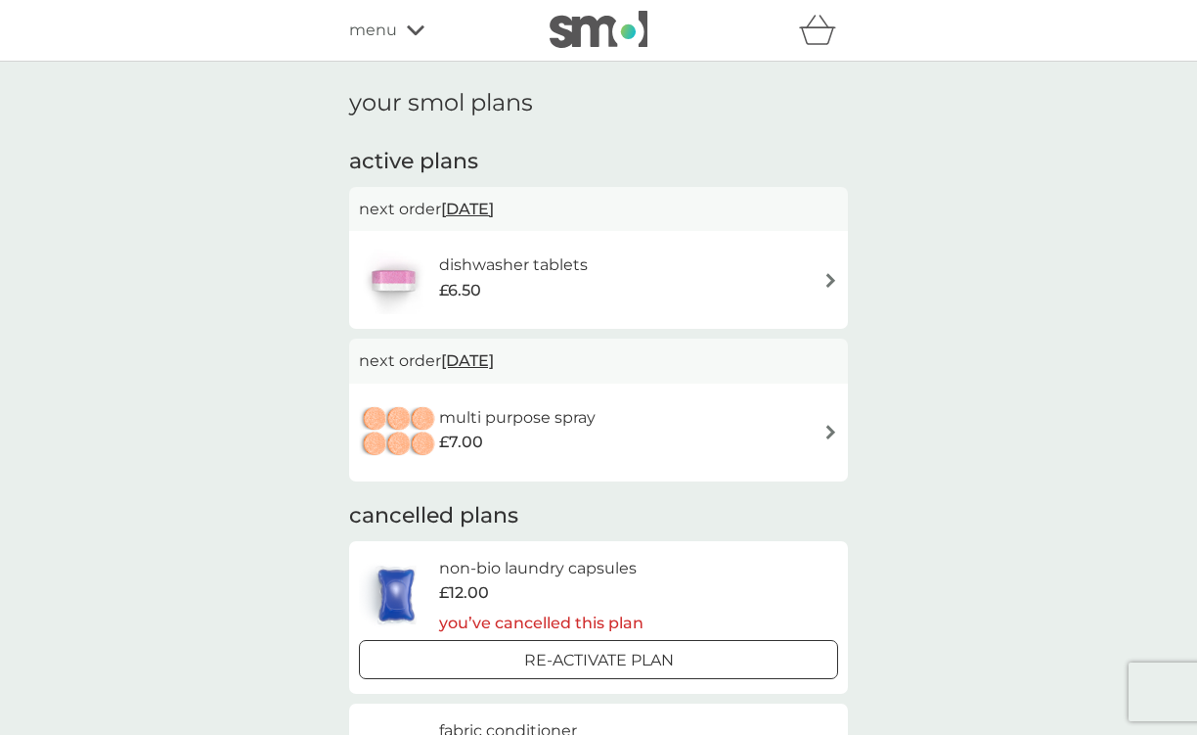
click at [494, 209] on span "4 Feb 2026" at bounding box center [467, 209] width 53 height 38
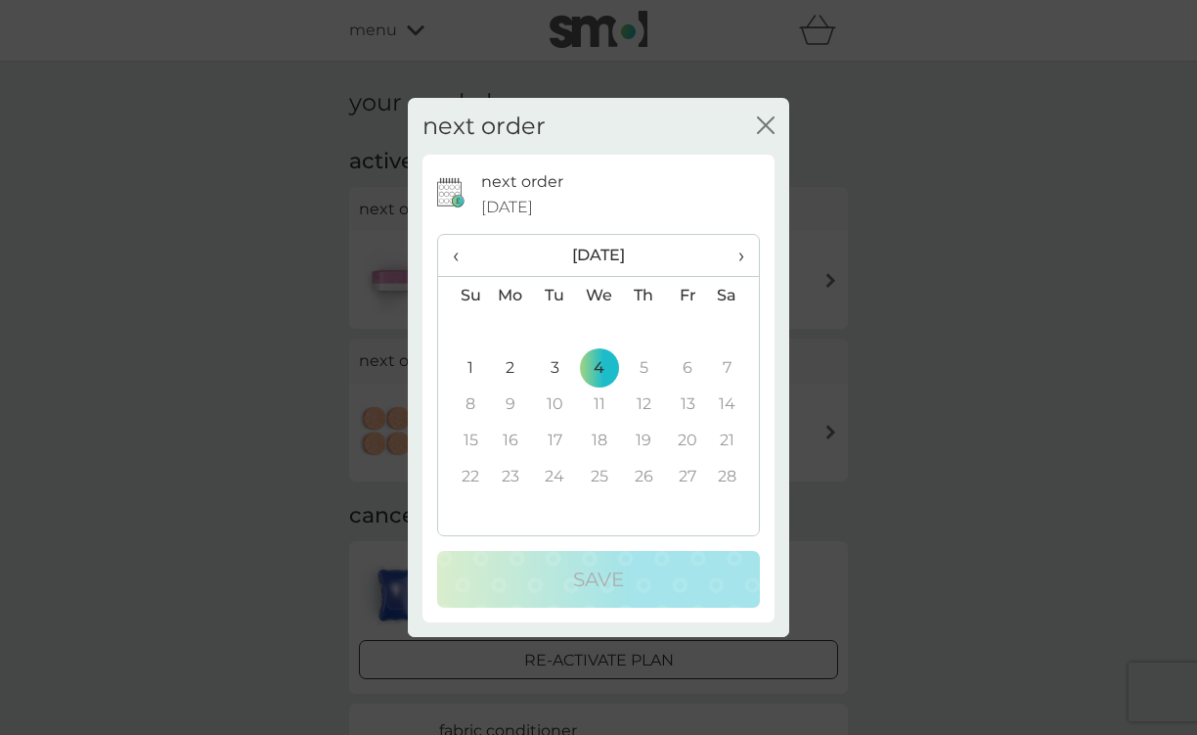
click at [737, 251] on span "›" at bounding box center [735, 255] width 20 height 41
click at [691, 368] on td "6" at bounding box center [688, 367] width 44 height 36
click at [461, 246] on span "‹" at bounding box center [463, 255] width 21 height 41
click at [766, 119] on icon "close" at bounding box center [766, 125] width 18 height 18
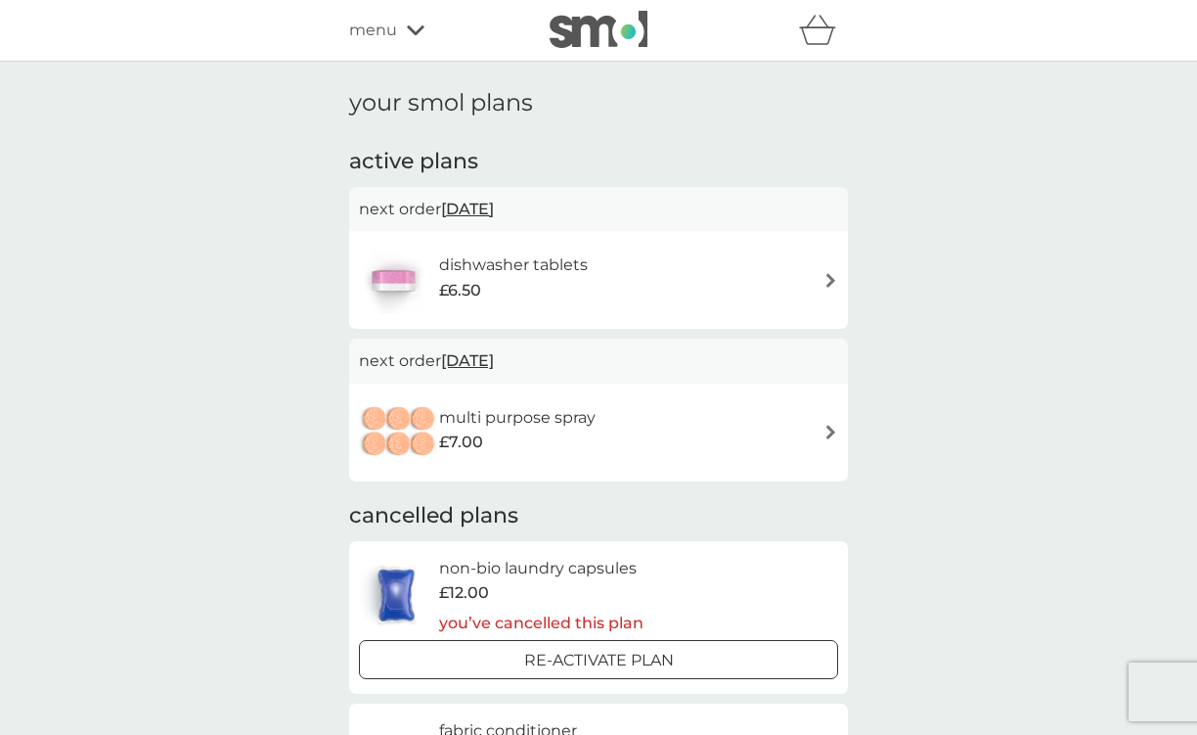
click at [530, 262] on h6 "dishwasher tablets" at bounding box center [513, 264] width 149 height 25
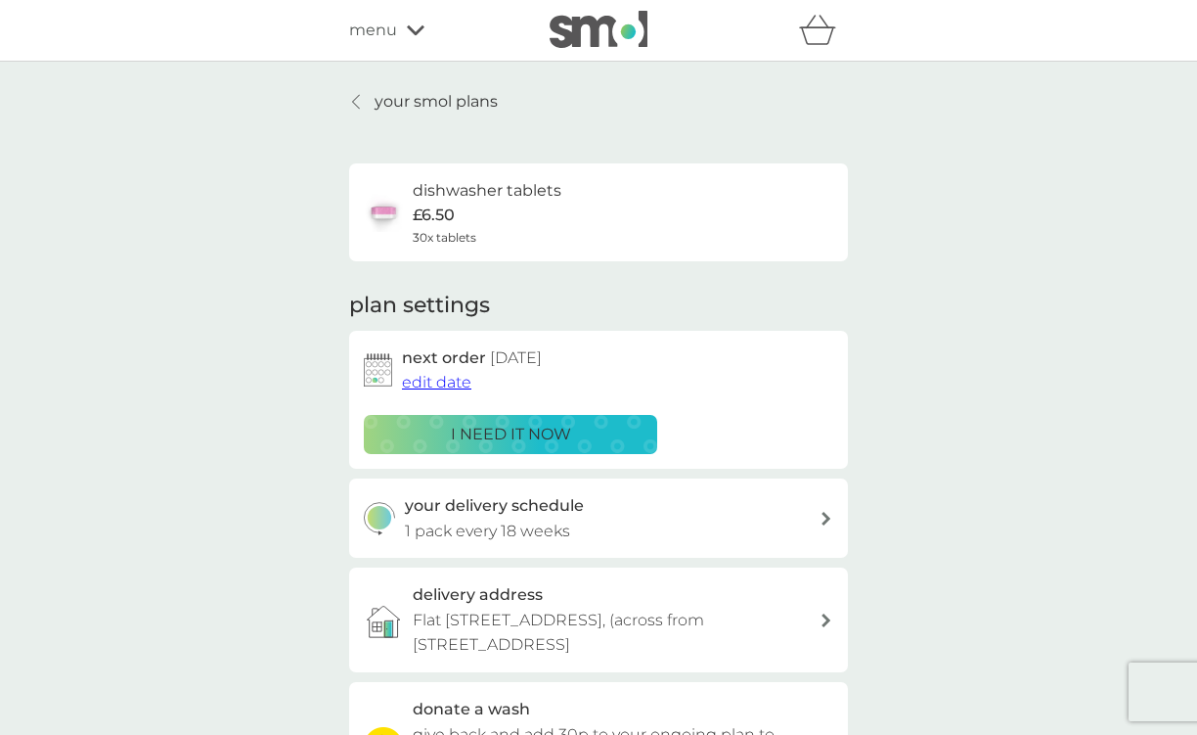
scroll to position [196, 0]
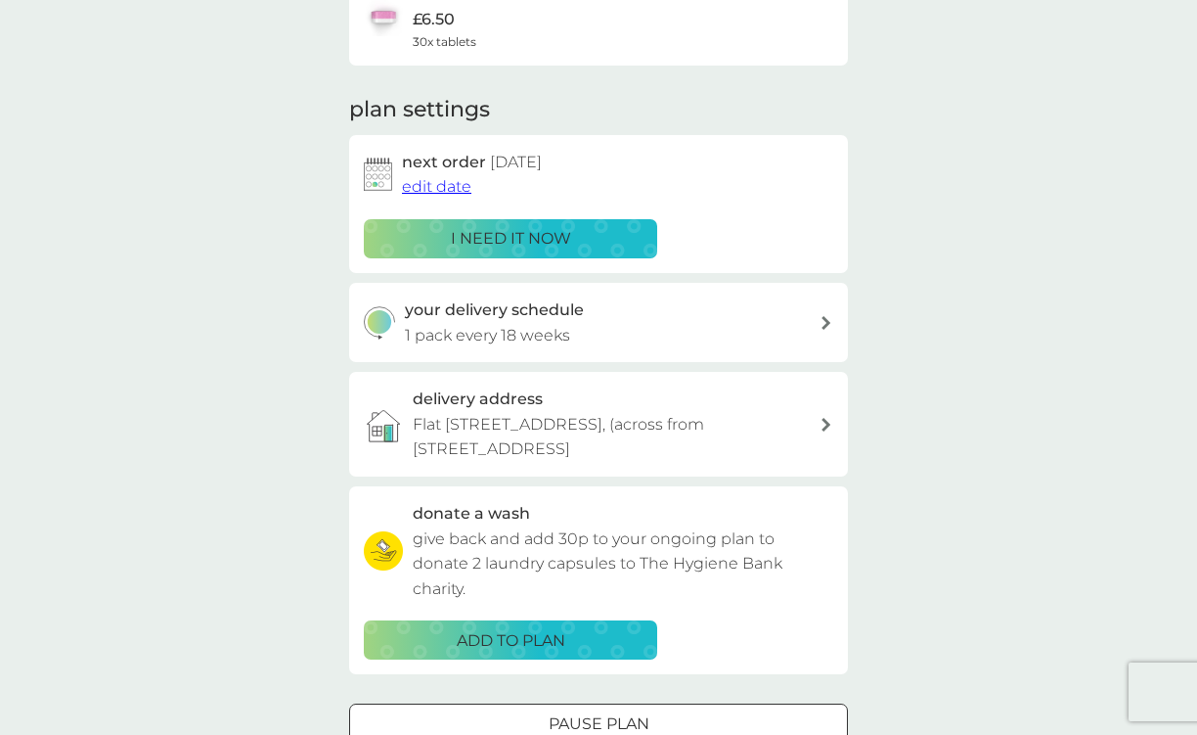
click at [450, 184] on span "edit date" at bounding box center [436, 186] width 69 height 19
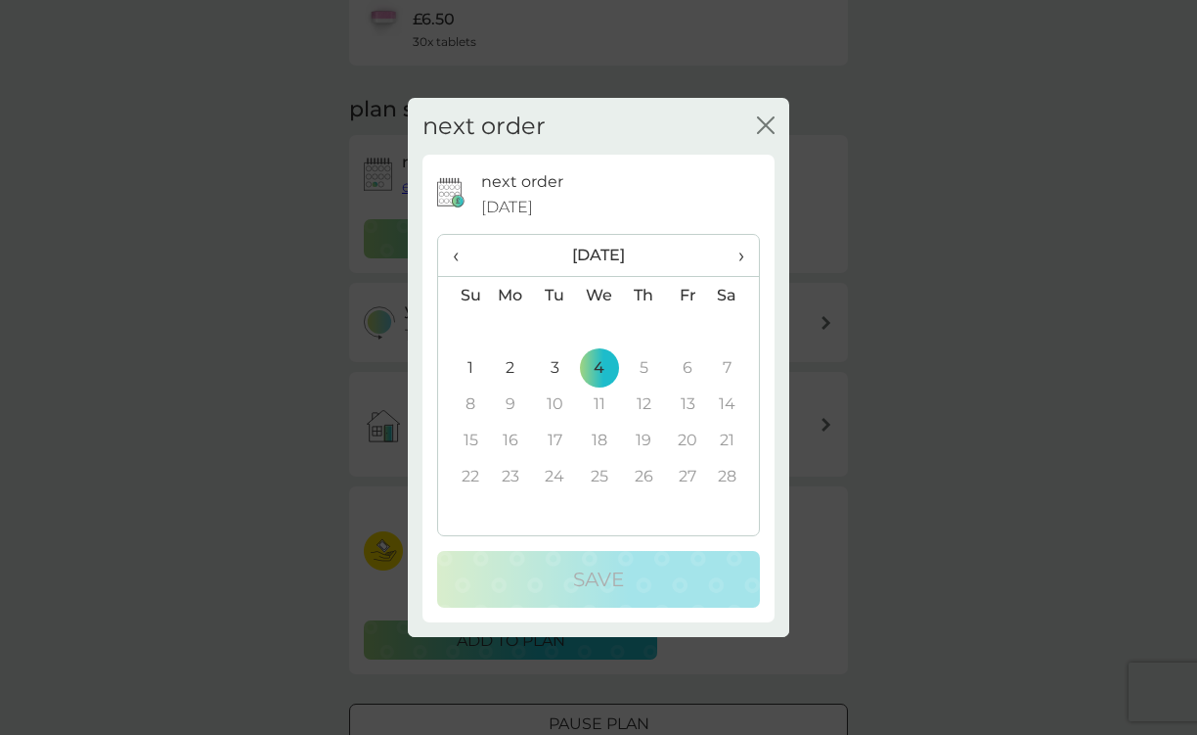
click at [743, 259] on span "›" at bounding box center [735, 255] width 20 height 41
click at [771, 124] on icon "close" at bounding box center [766, 125] width 18 height 18
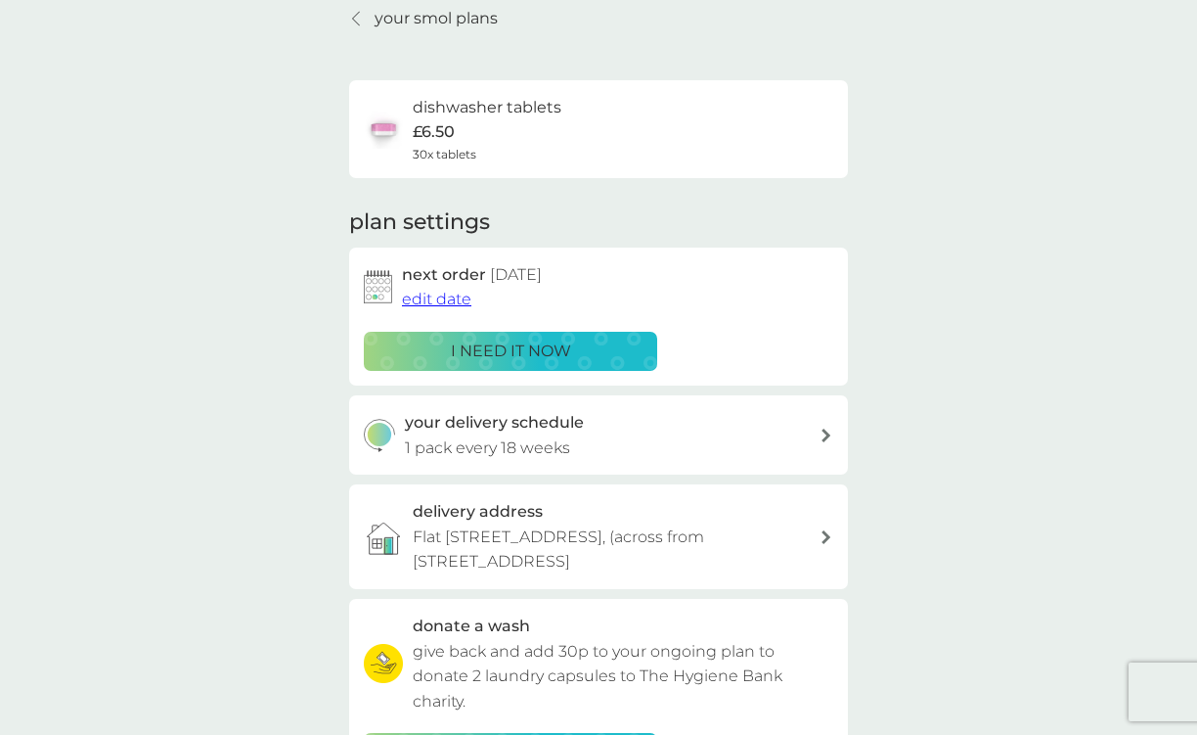
scroll to position [0, 0]
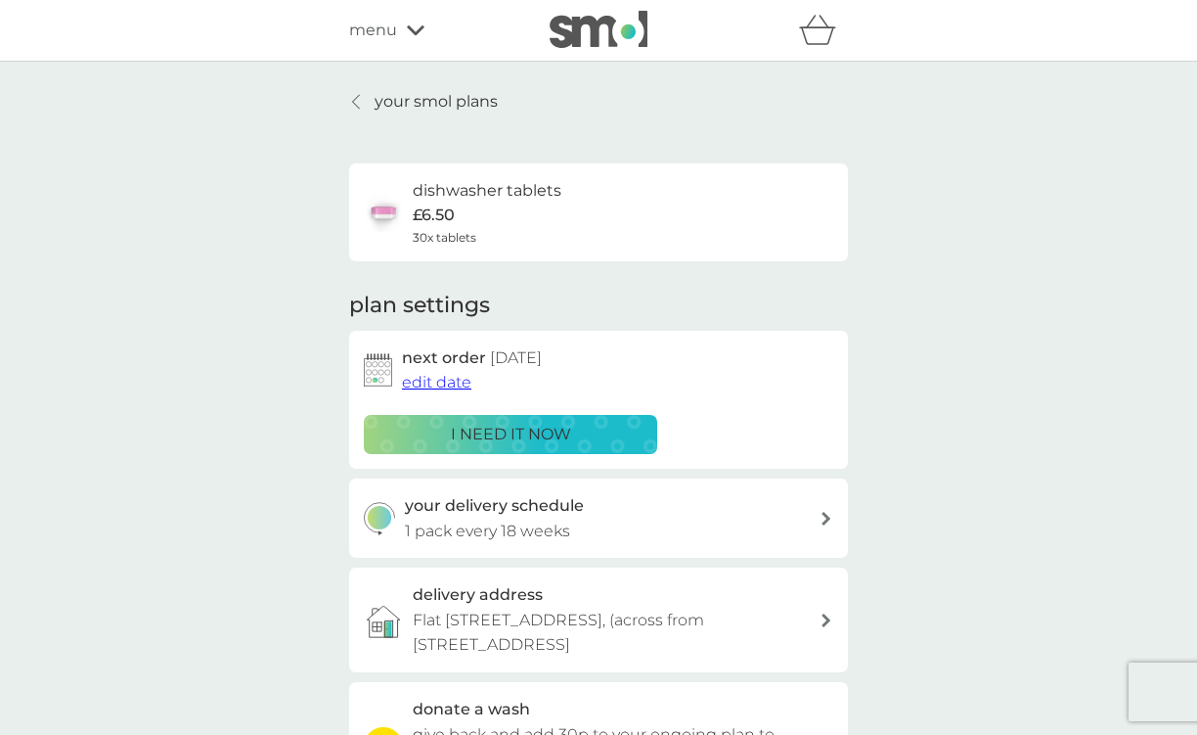
click at [356, 97] on icon at bounding box center [356, 102] width 7 height 14
